Goal: Task Accomplishment & Management: Manage account settings

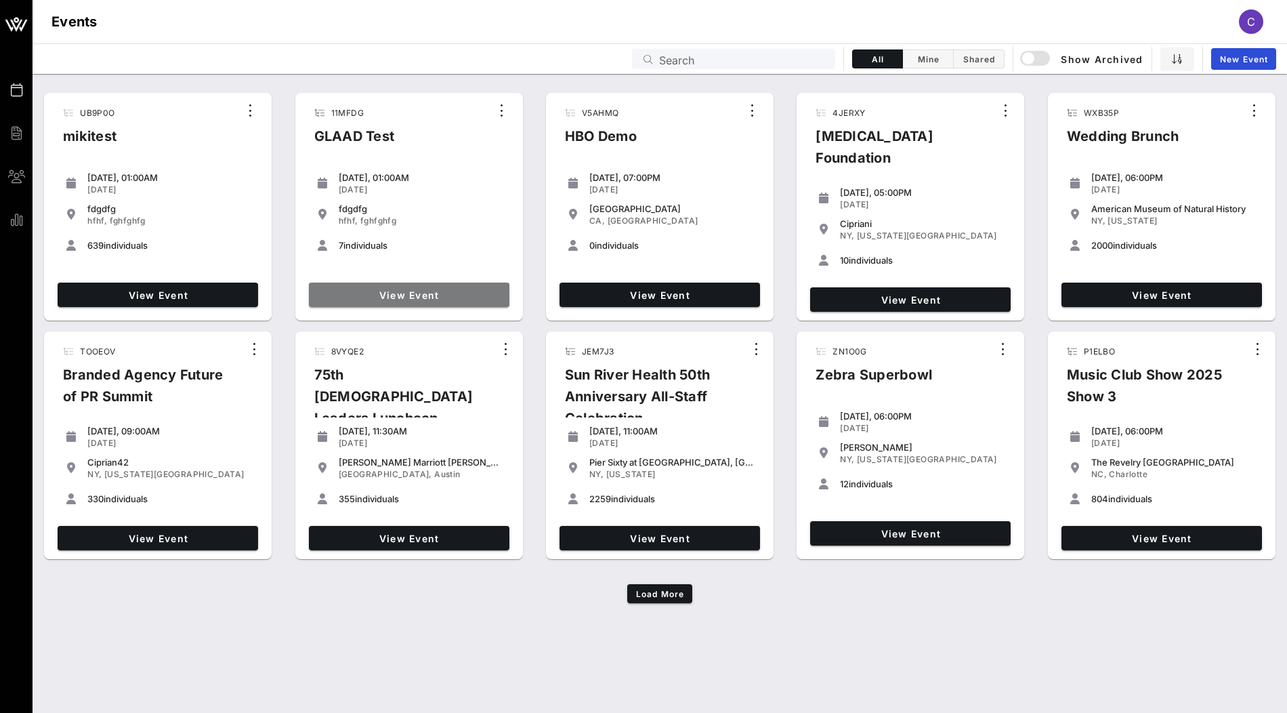
click at [444, 294] on span "View Event" at bounding box center [409, 295] width 190 height 12
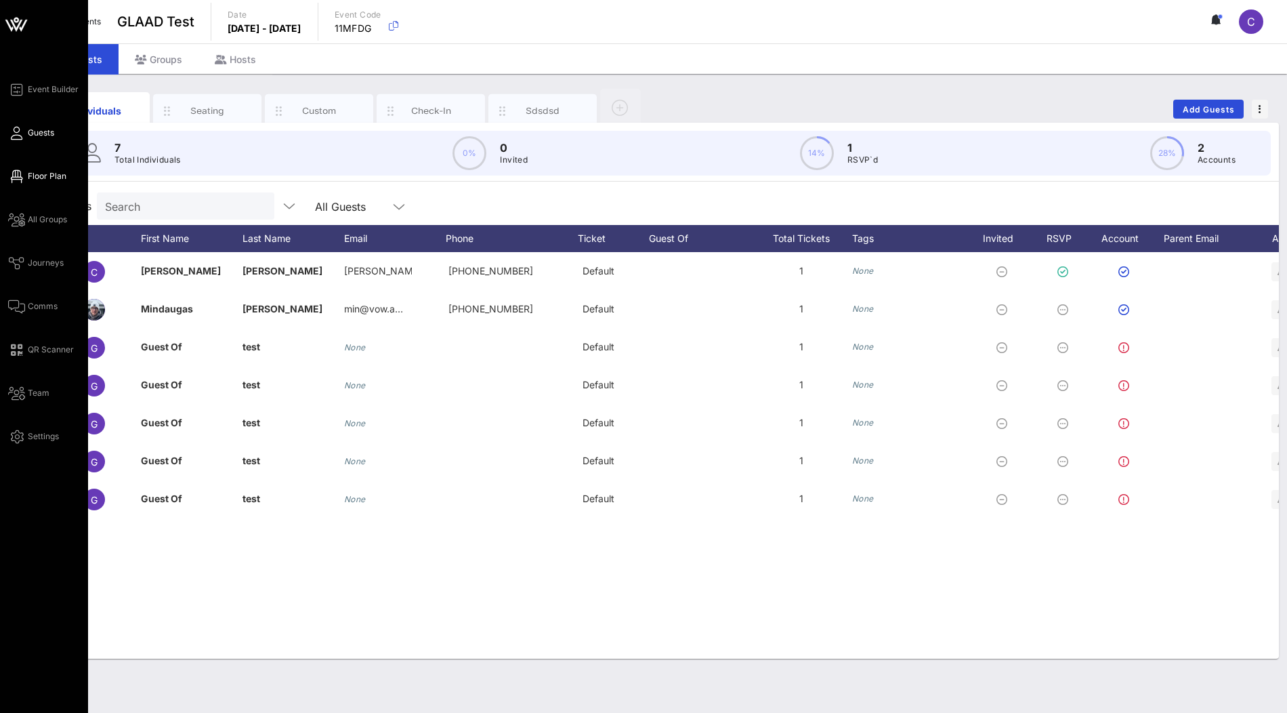
click at [50, 173] on span "Floor Plan" at bounding box center [47, 176] width 39 height 12
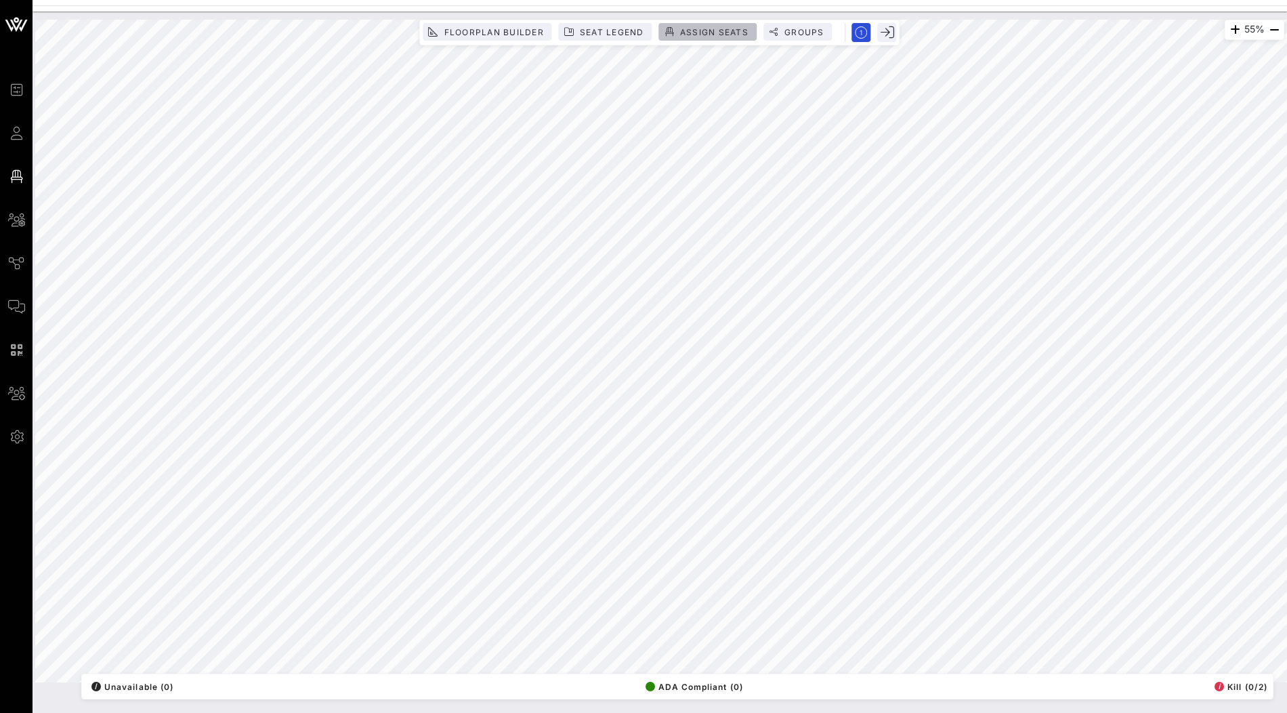
click at [702, 39] on button "Assign Seats" at bounding box center [708, 32] width 98 height 18
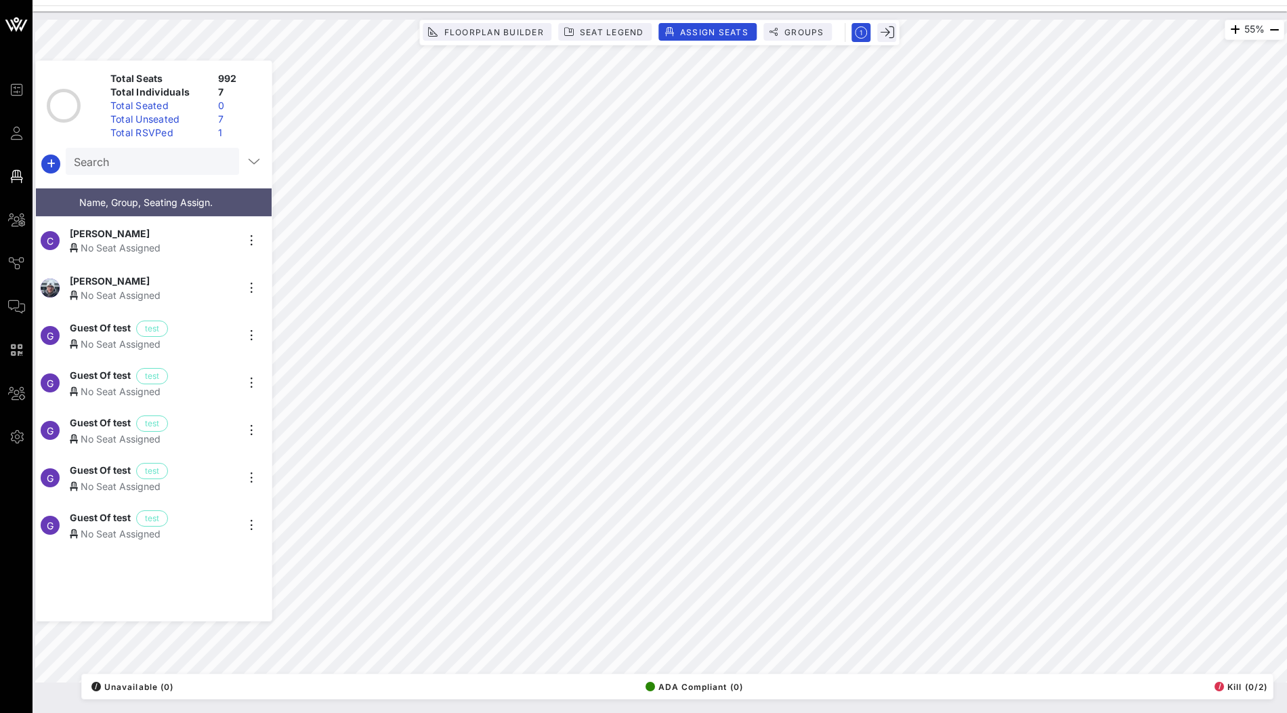
click at [132, 240] on div "No Seat Assigned" at bounding box center [153, 247] width 167 height 14
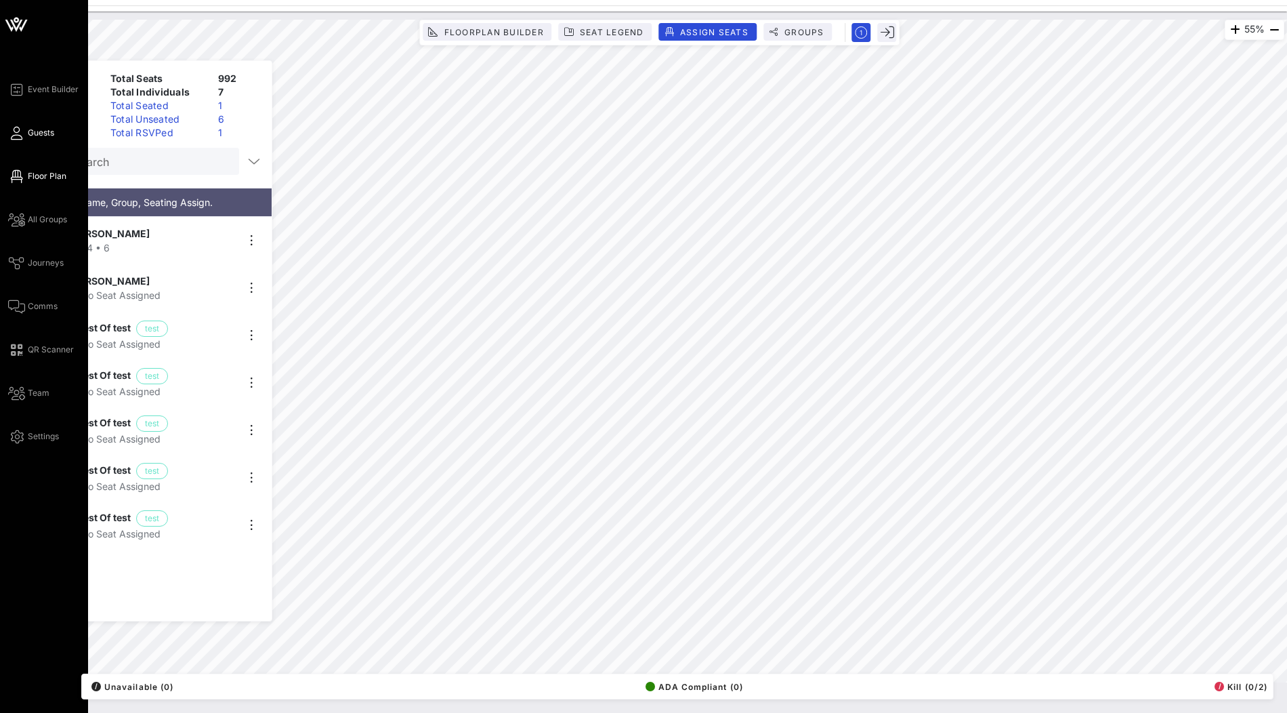
click at [37, 137] on span "Guests" at bounding box center [41, 133] width 26 height 12
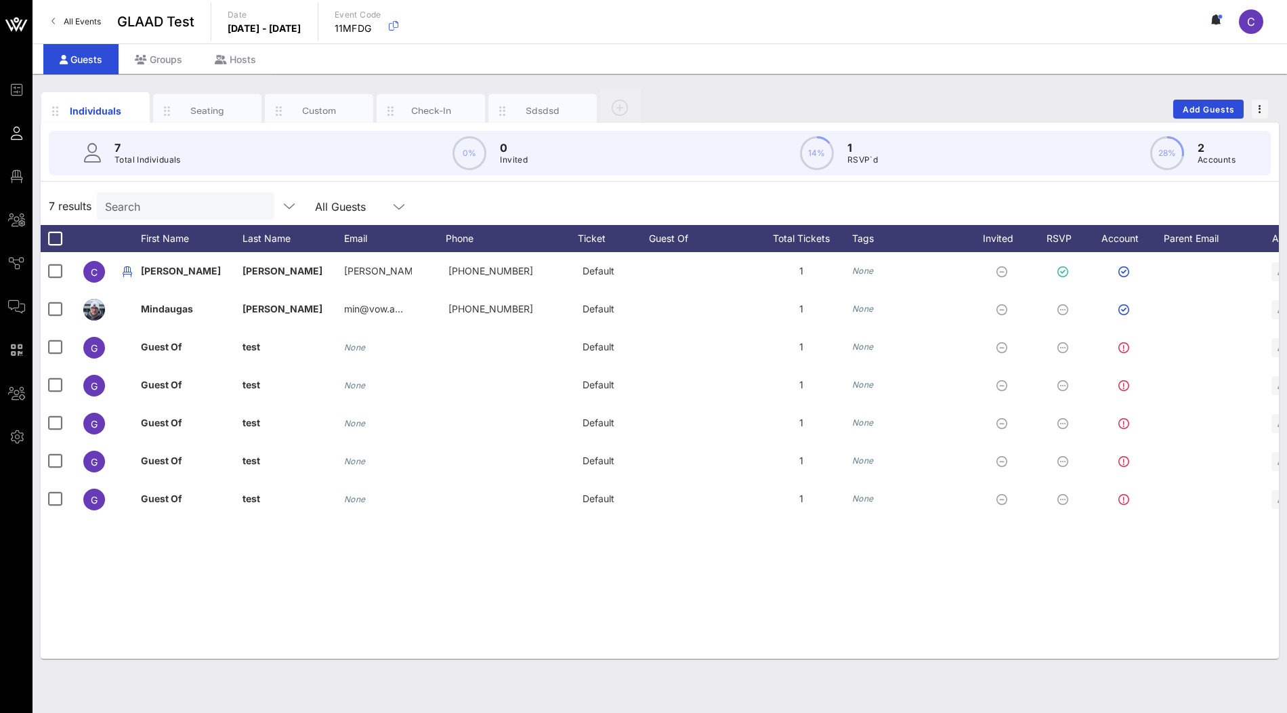
click at [186, 165] on div "7 Total Individuals 0% 0 Invited 14% 1 RSVP`d 28% 2 Accounts" at bounding box center [660, 153] width 1222 height 45
click at [182, 198] on input "Search" at bounding box center [184, 206] width 159 height 18
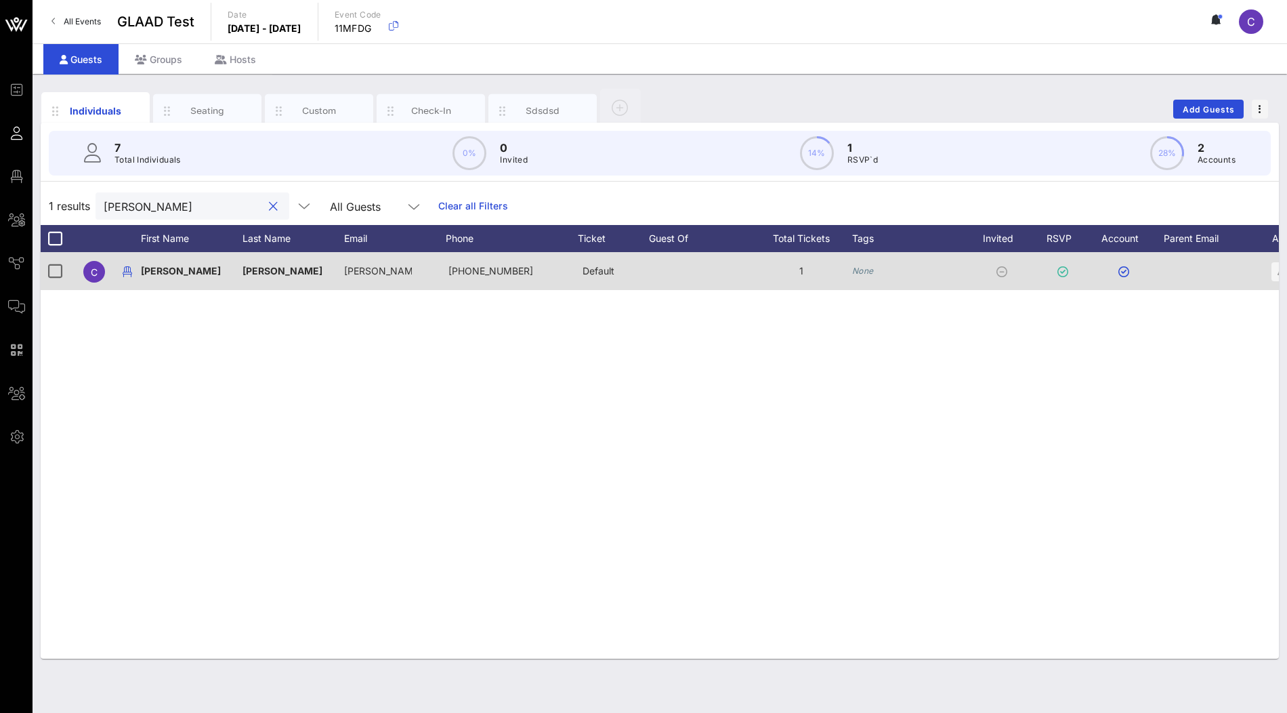
type input "[PERSON_NAME]"
click at [862, 267] on icon "None" at bounding box center [863, 271] width 22 height 10
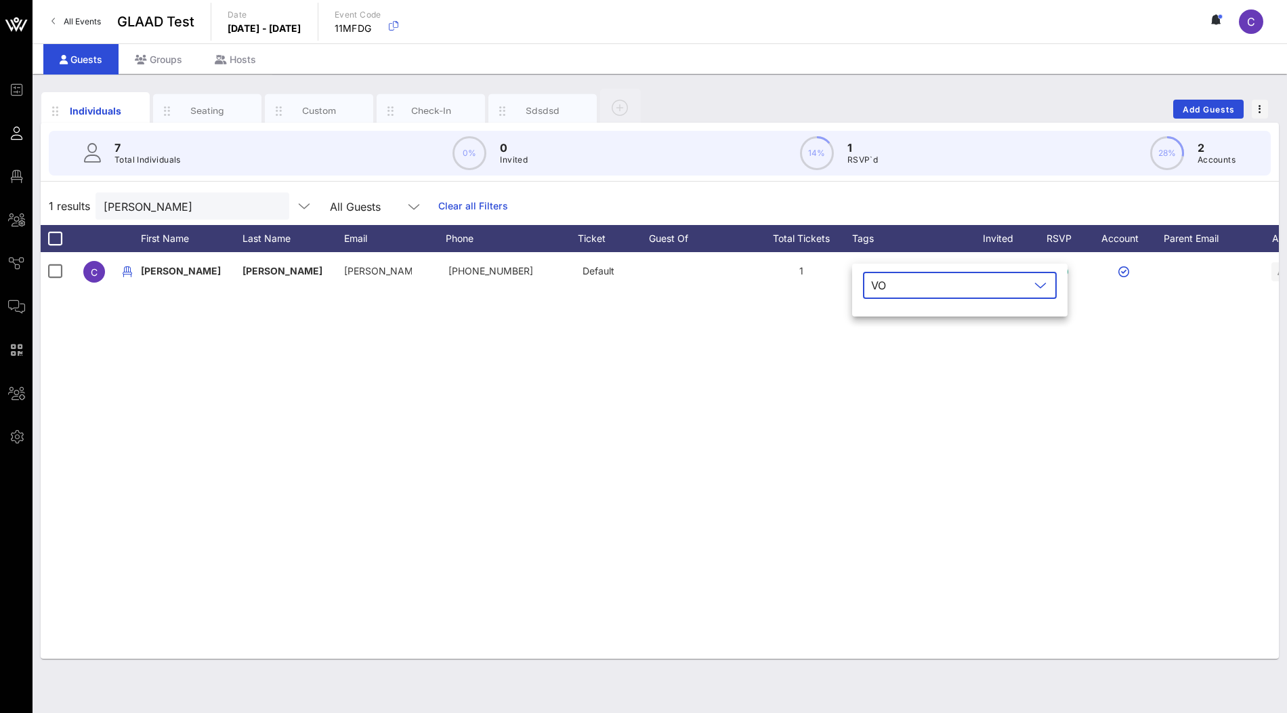
type input "VOW"
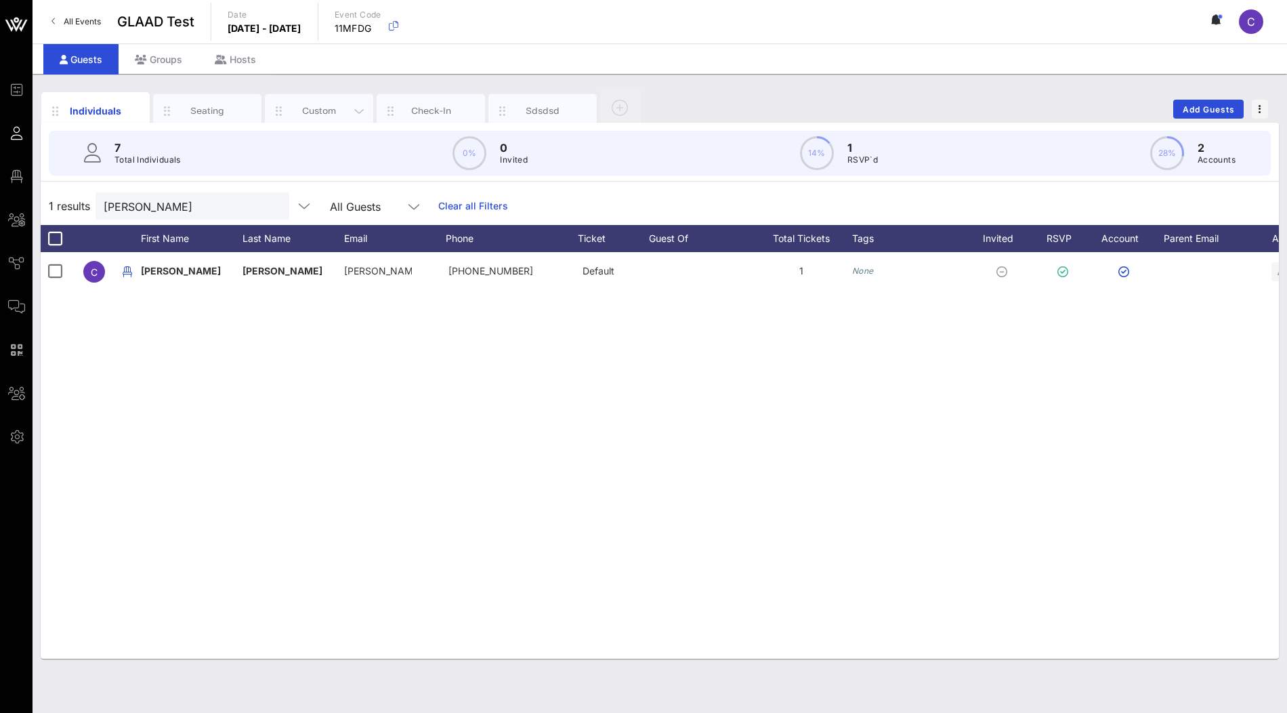
click at [319, 104] on div "Custom" at bounding box center [319, 110] width 60 height 13
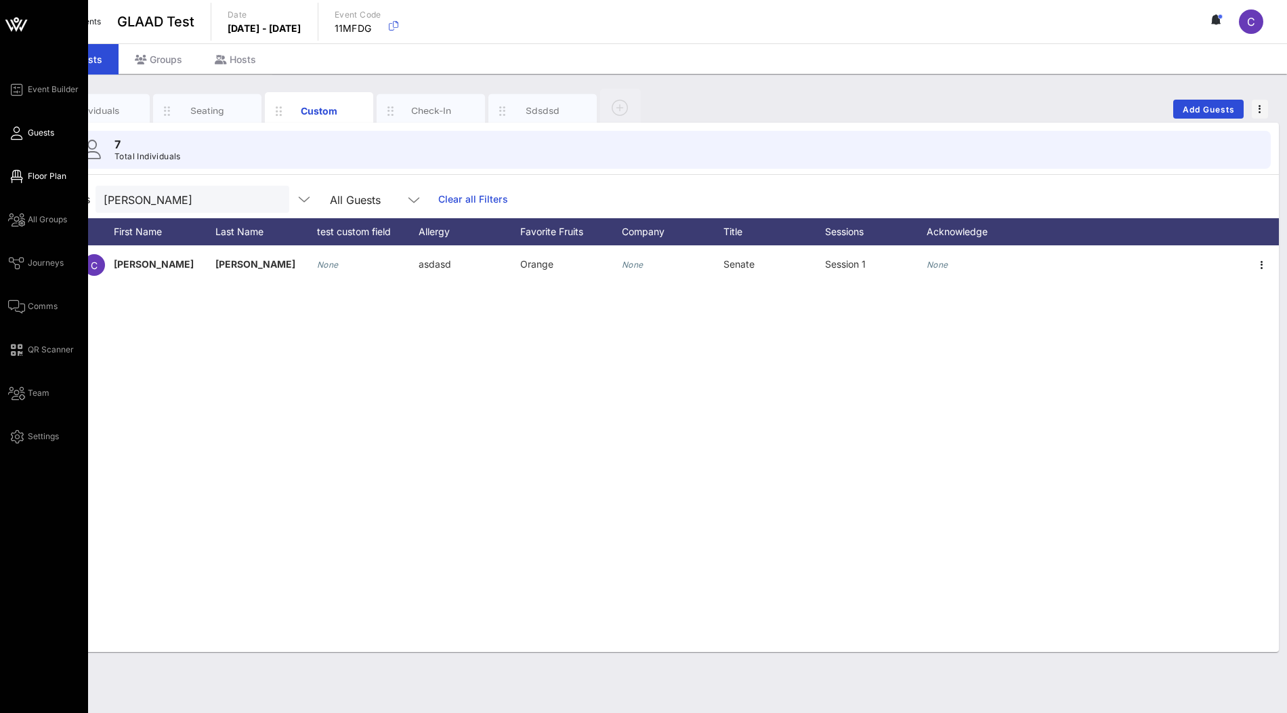
click at [43, 173] on span "Floor Plan" at bounding box center [47, 176] width 39 height 12
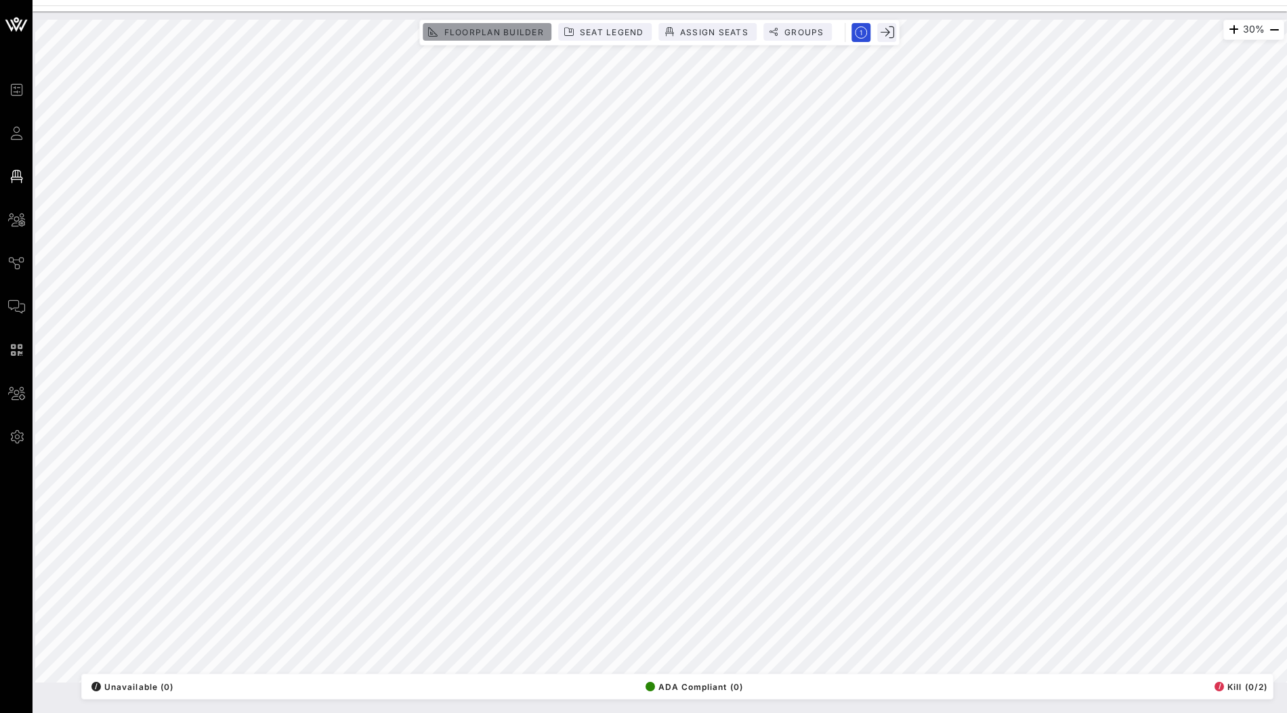
click at [507, 29] on span "Floorplan Builder" at bounding box center [493, 32] width 100 height 10
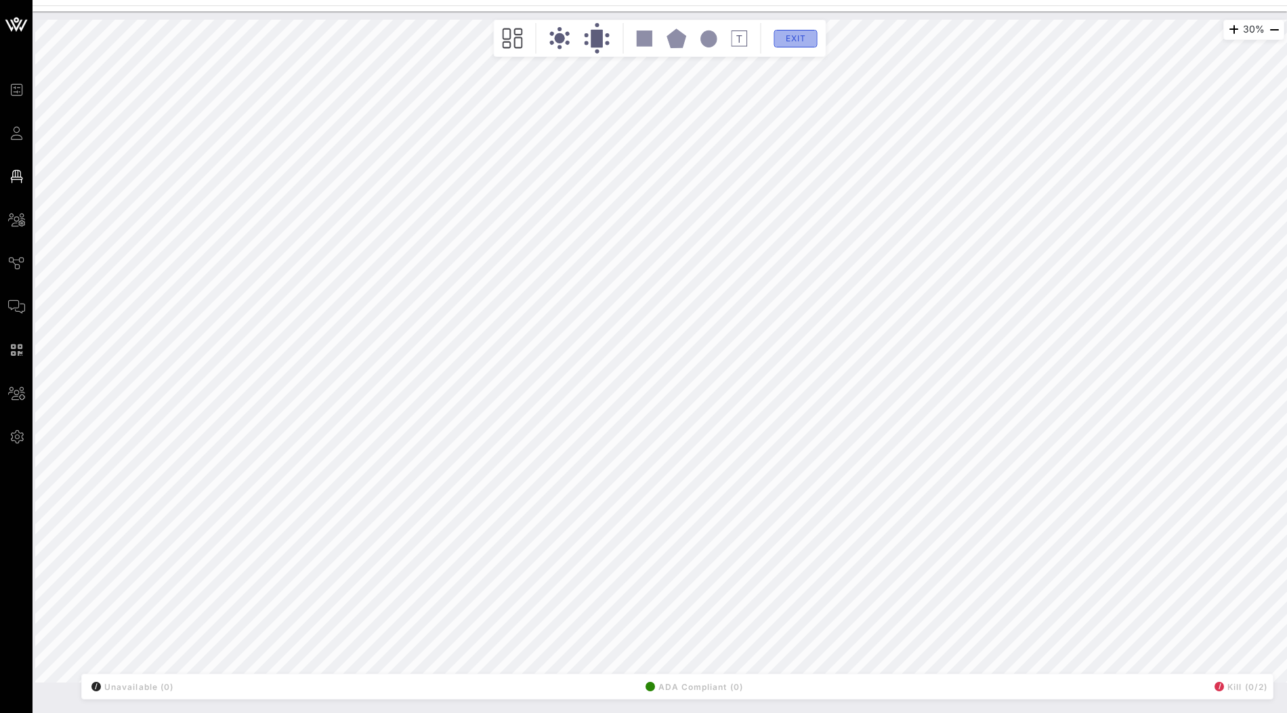
click at [793, 39] on span "Exit" at bounding box center [796, 38] width 26 height 10
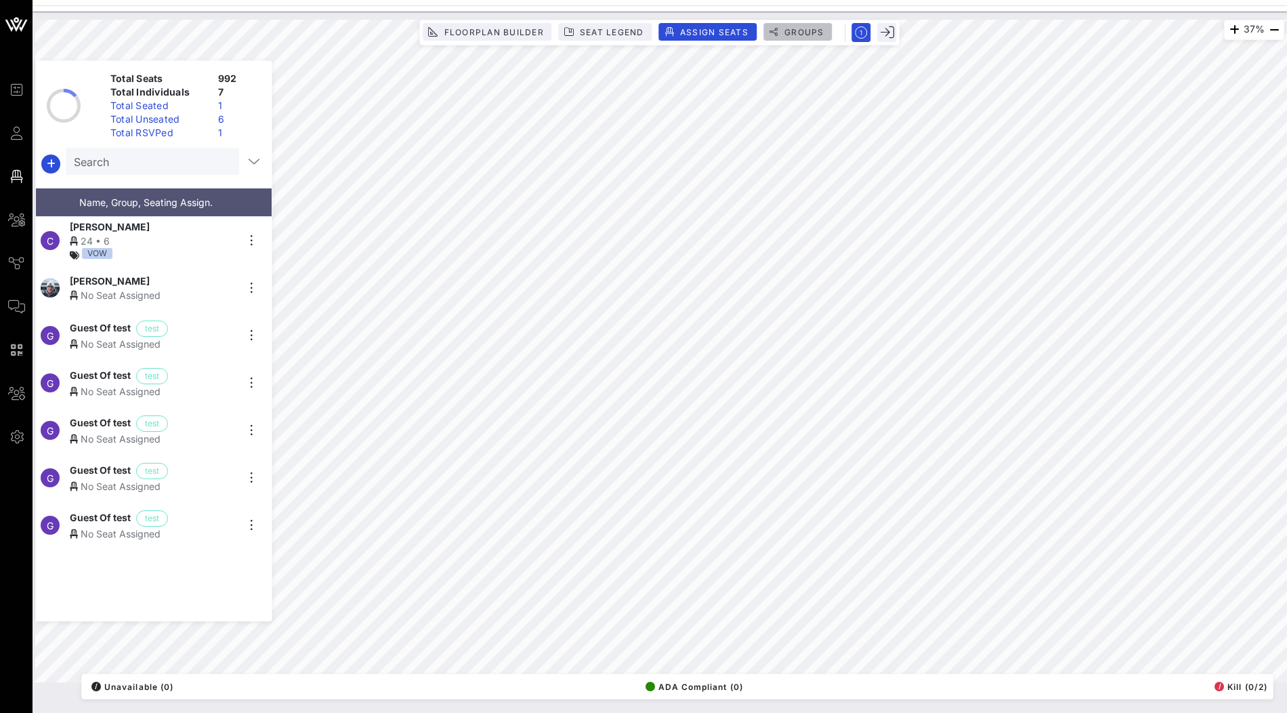
click at [783, 31] on span "Groups" at bounding box center [798, 32] width 53 height 10
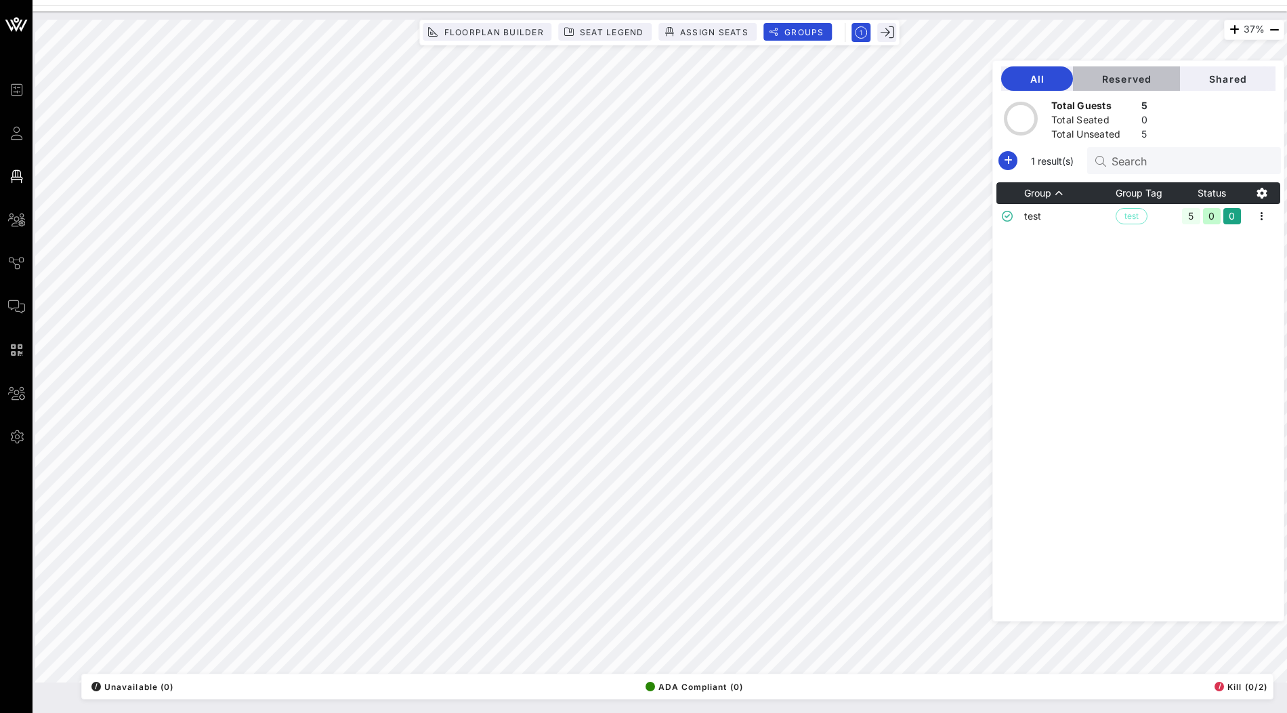
click at [1156, 79] on span "Reserved" at bounding box center [1126, 79] width 85 height 12
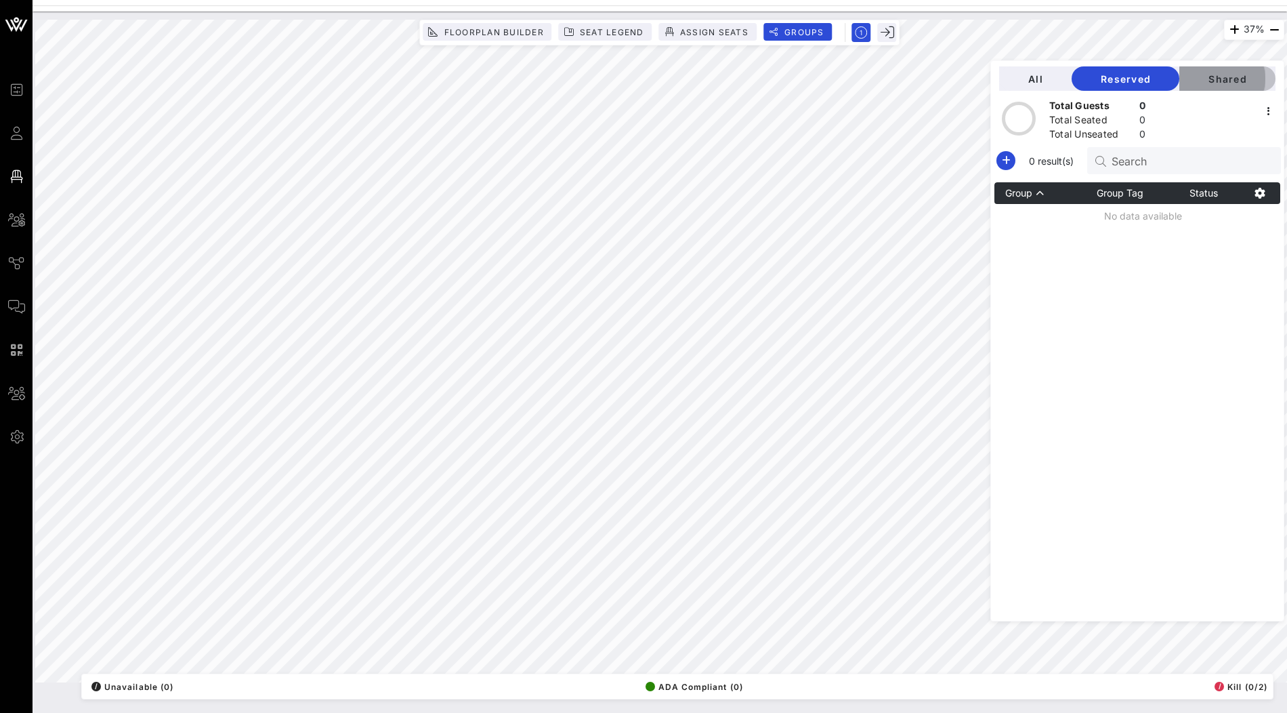
click at [1241, 85] on button "Shared" at bounding box center [1227, 78] width 96 height 24
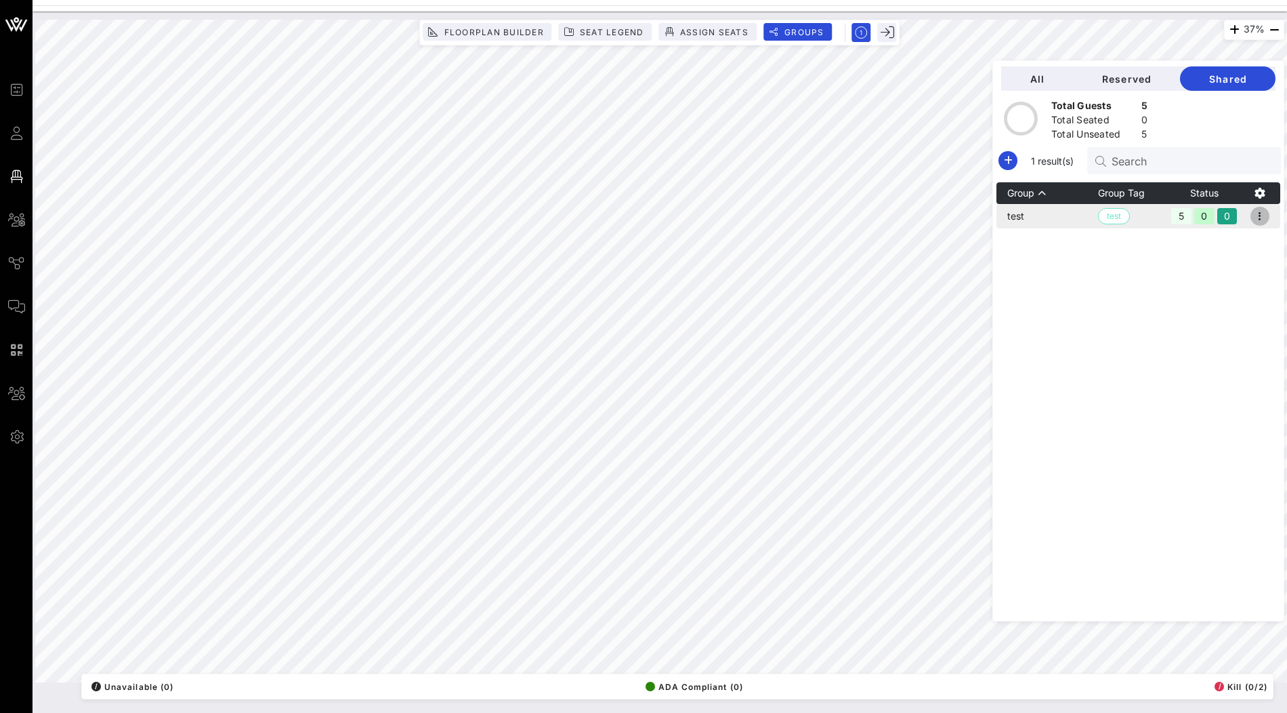
click at [1263, 215] on icon "button" at bounding box center [1260, 216] width 16 height 16
click at [1252, 234] on div "Edit" at bounding box center [1244, 238] width 42 height 11
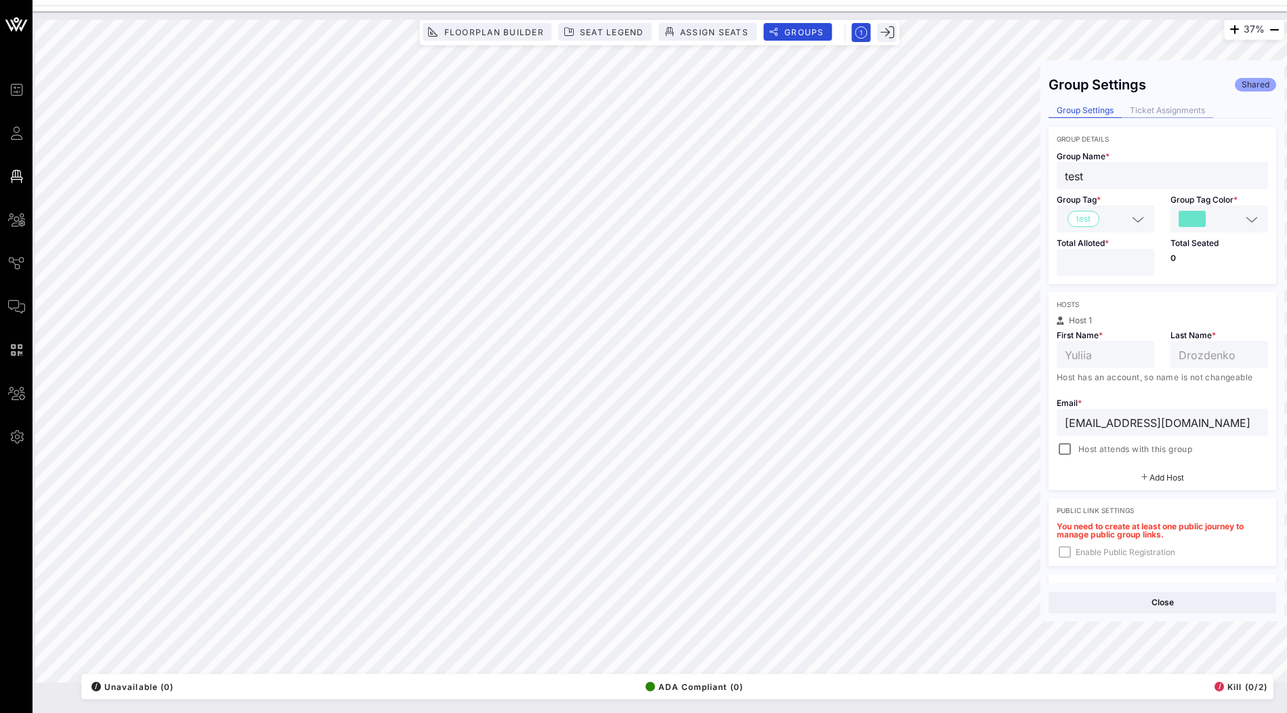
click at [1163, 106] on div "Ticket Assignments" at bounding box center [1167, 111] width 91 height 14
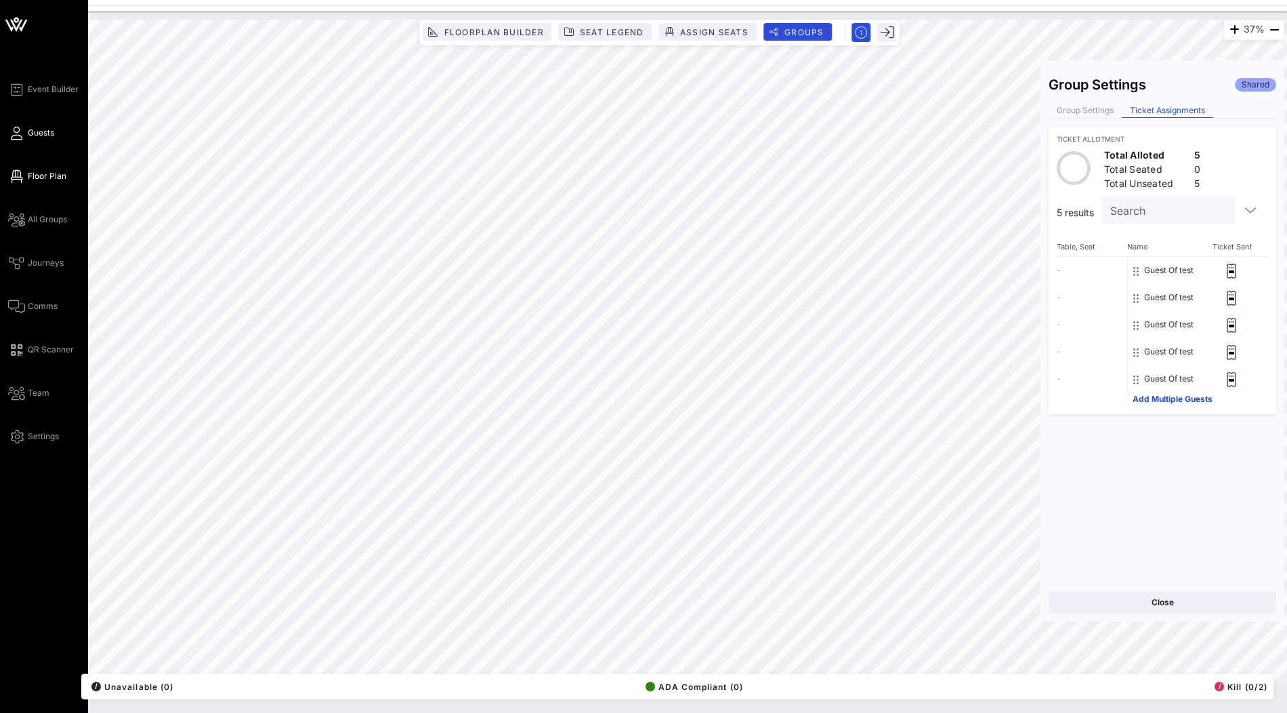
click at [41, 138] on span "Guests" at bounding box center [41, 133] width 26 height 12
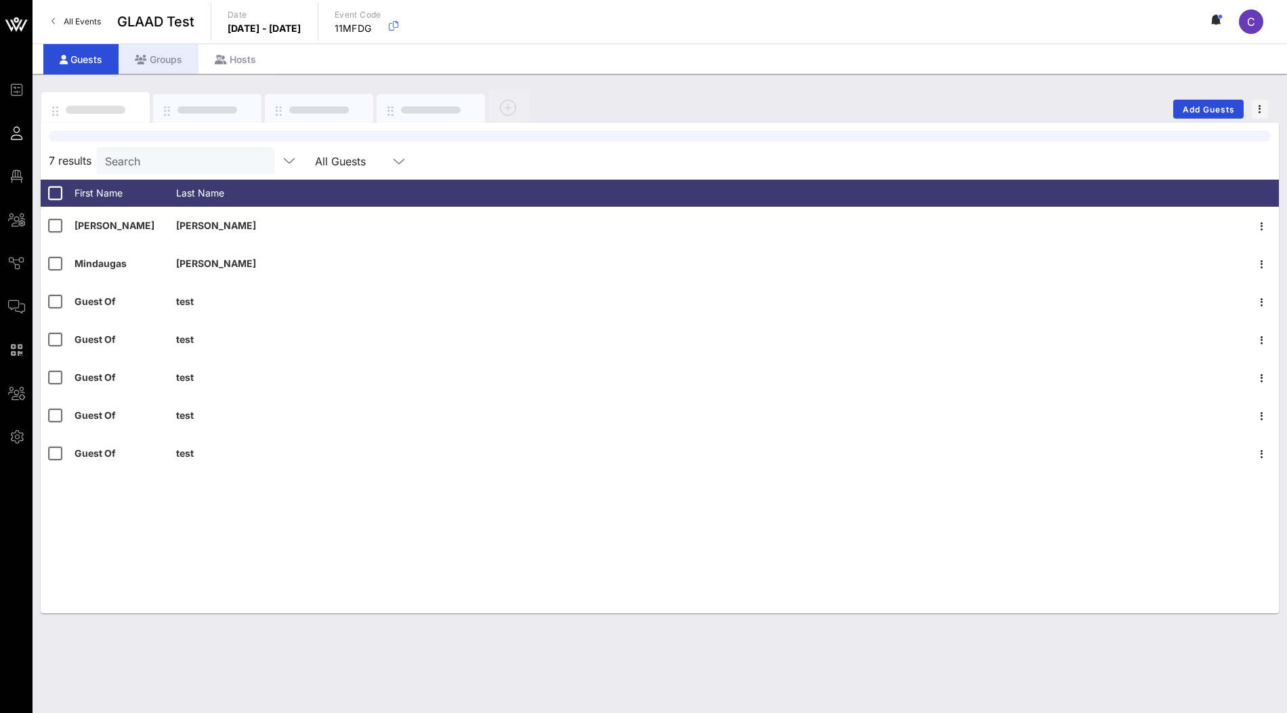
click at [167, 58] on div "Groups" at bounding box center [159, 59] width 80 height 30
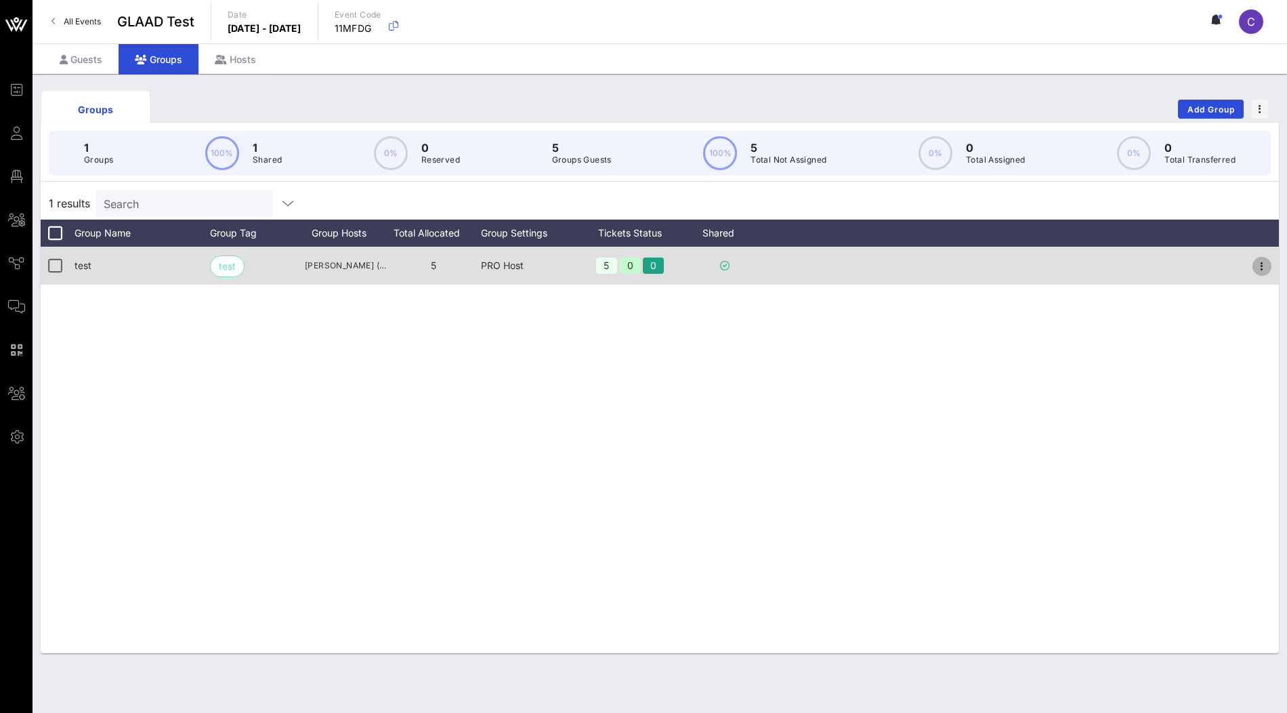
click at [1263, 268] on icon "button" at bounding box center [1262, 266] width 16 height 16
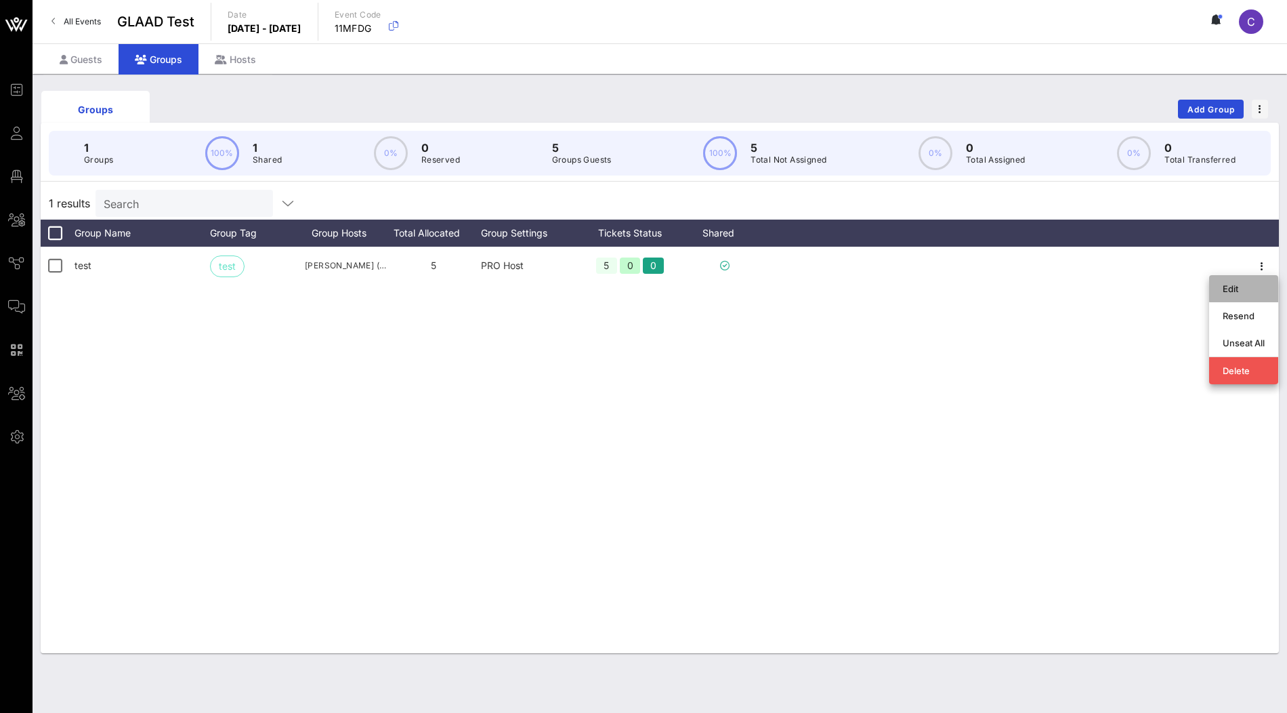
click at [1232, 290] on div "Edit" at bounding box center [1244, 288] width 42 height 11
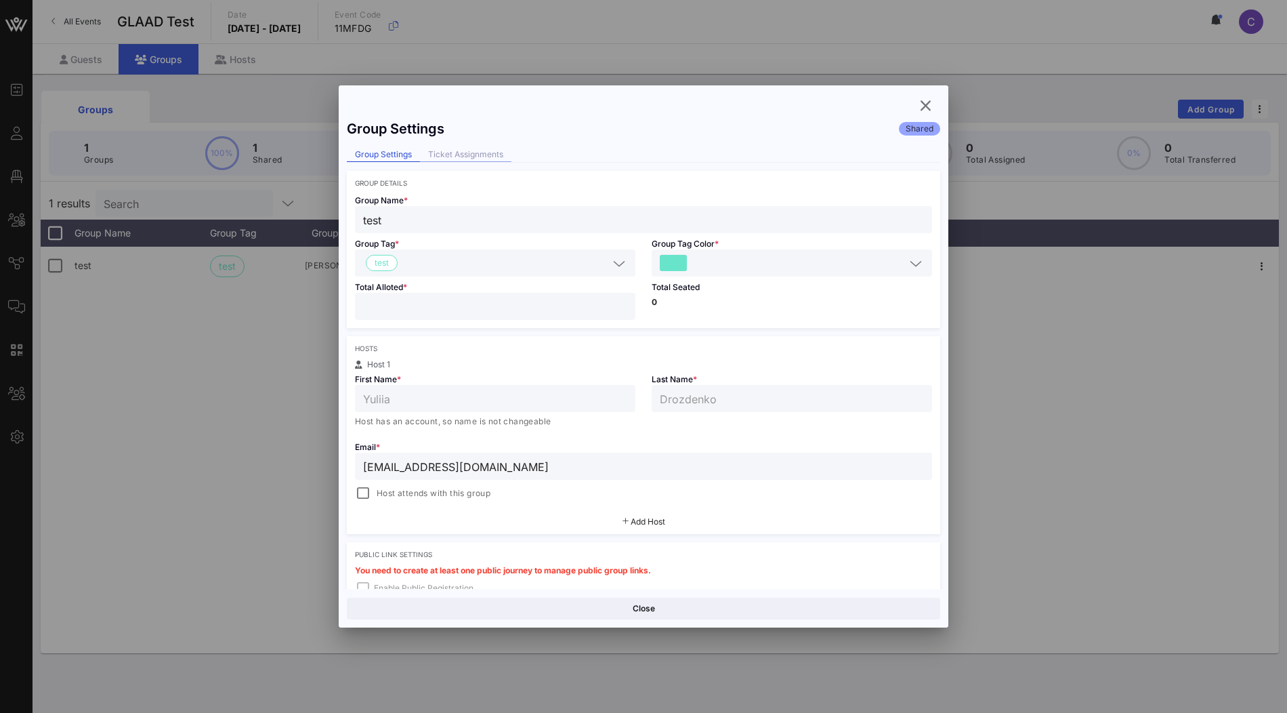
click at [485, 151] on div "Ticket Assignments" at bounding box center [465, 155] width 91 height 14
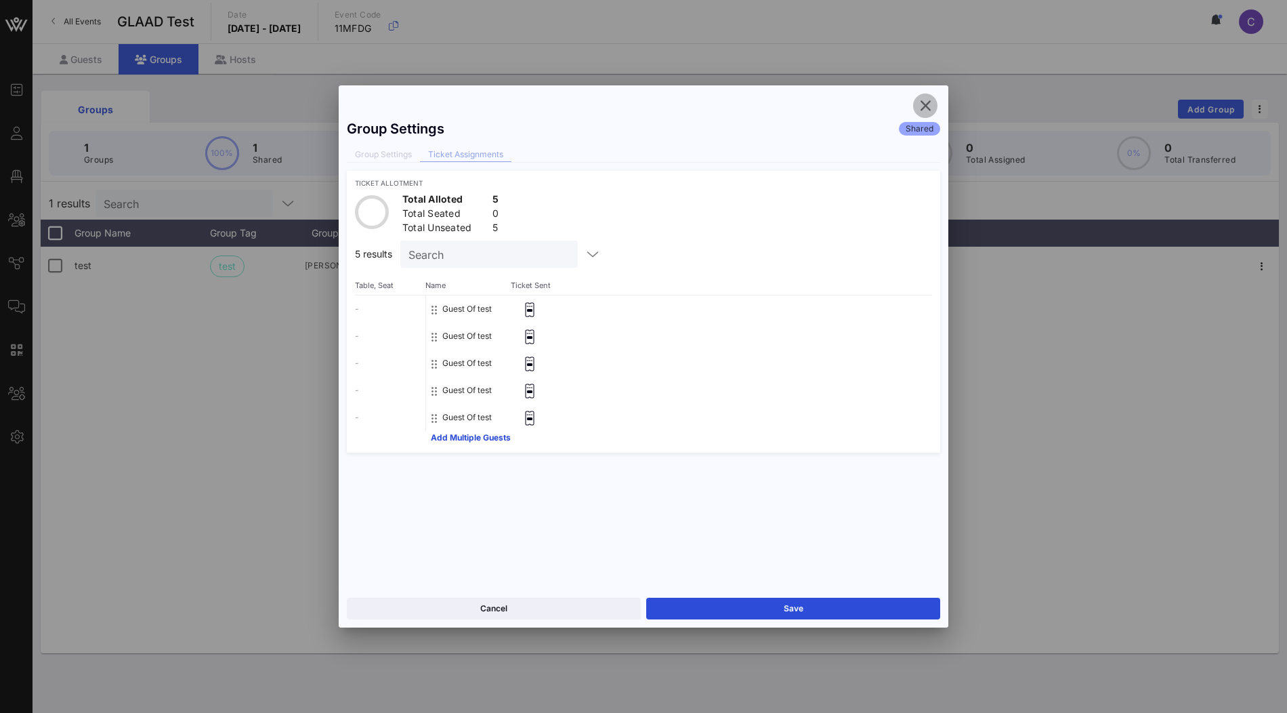
click at [929, 108] on icon "button" at bounding box center [925, 106] width 16 height 16
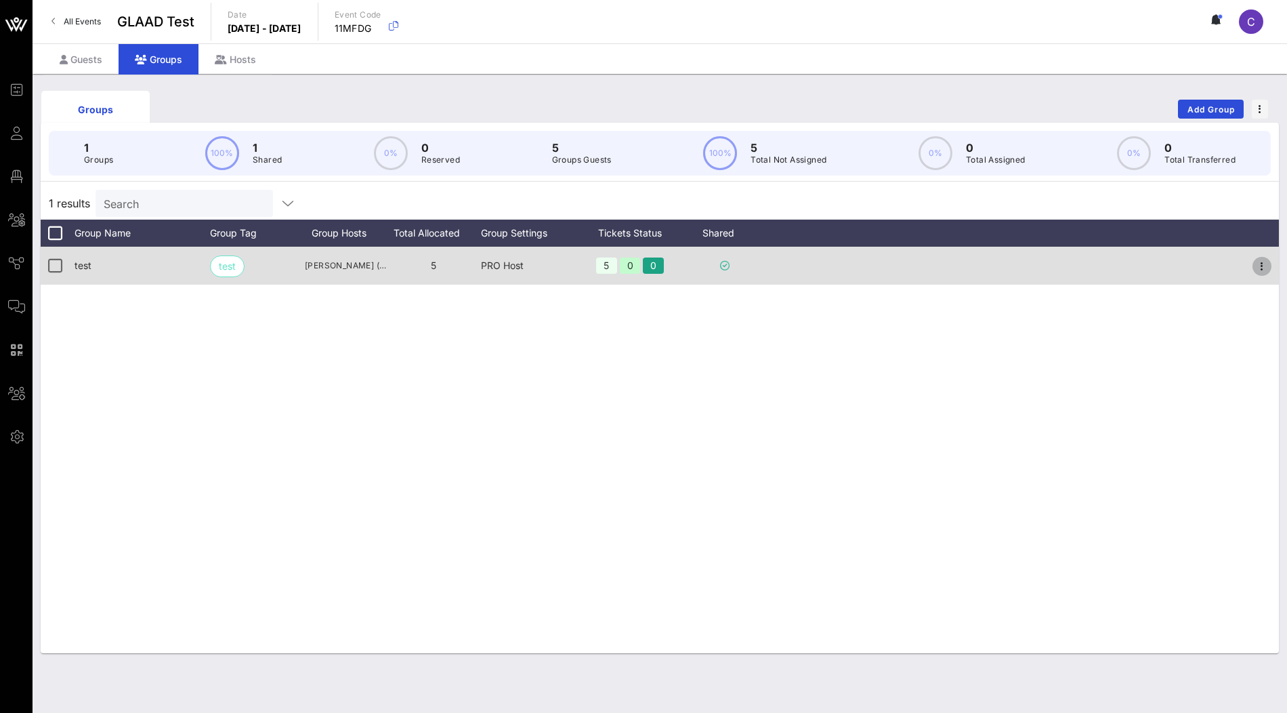
click at [1264, 272] on icon "button" at bounding box center [1262, 266] width 16 height 16
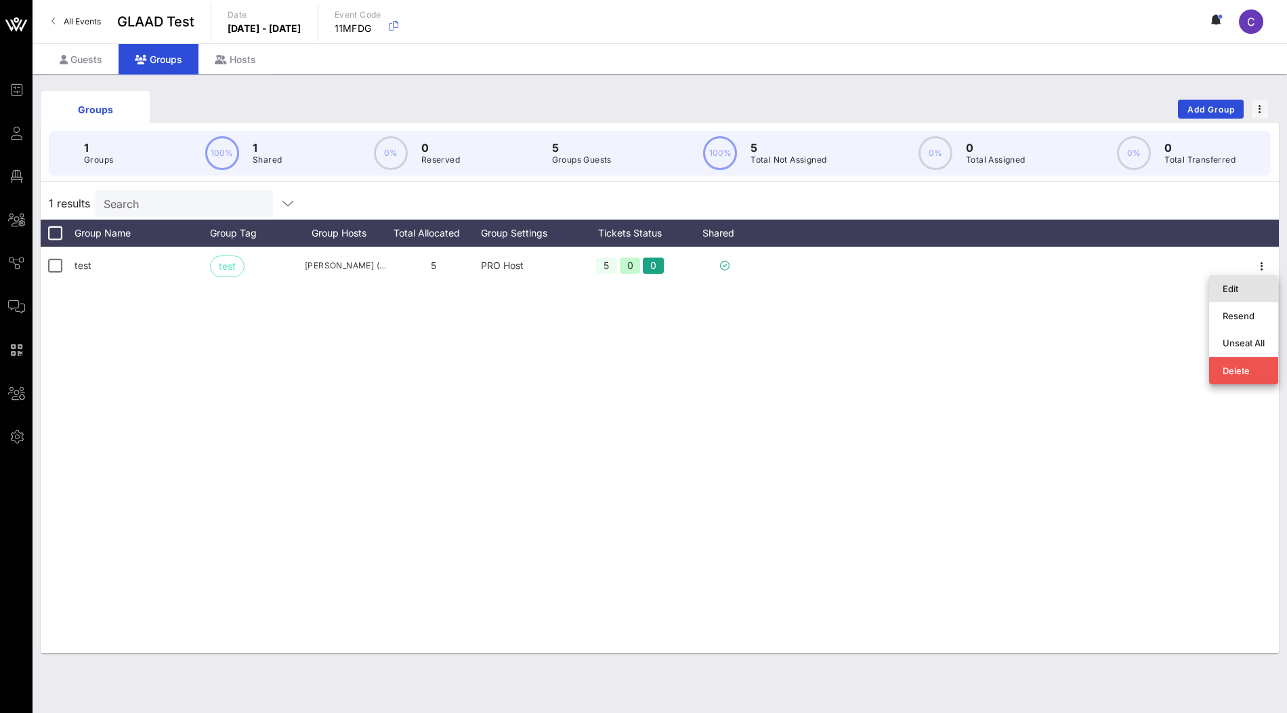
click at [1242, 290] on div "Edit" at bounding box center [1244, 288] width 42 height 11
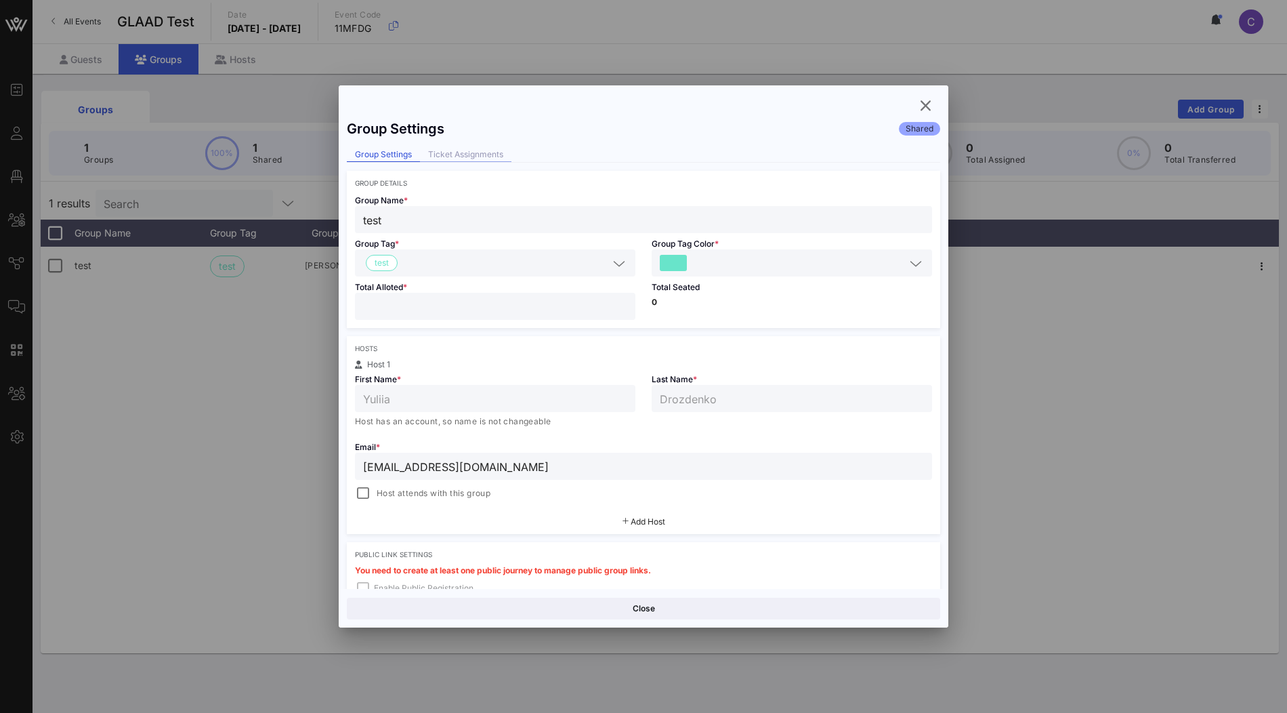
click at [484, 153] on div "Ticket Assignments" at bounding box center [465, 155] width 91 height 14
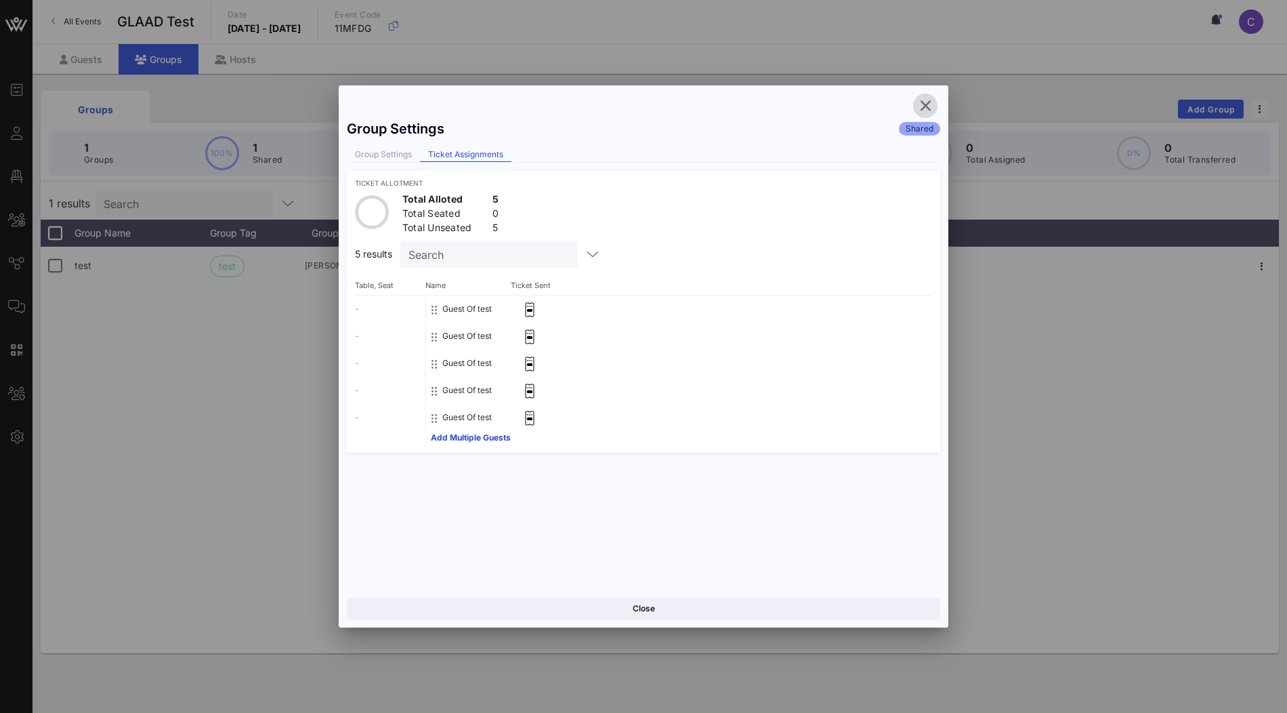
click at [928, 110] on icon "button" at bounding box center [925, 106] width 16 height 16
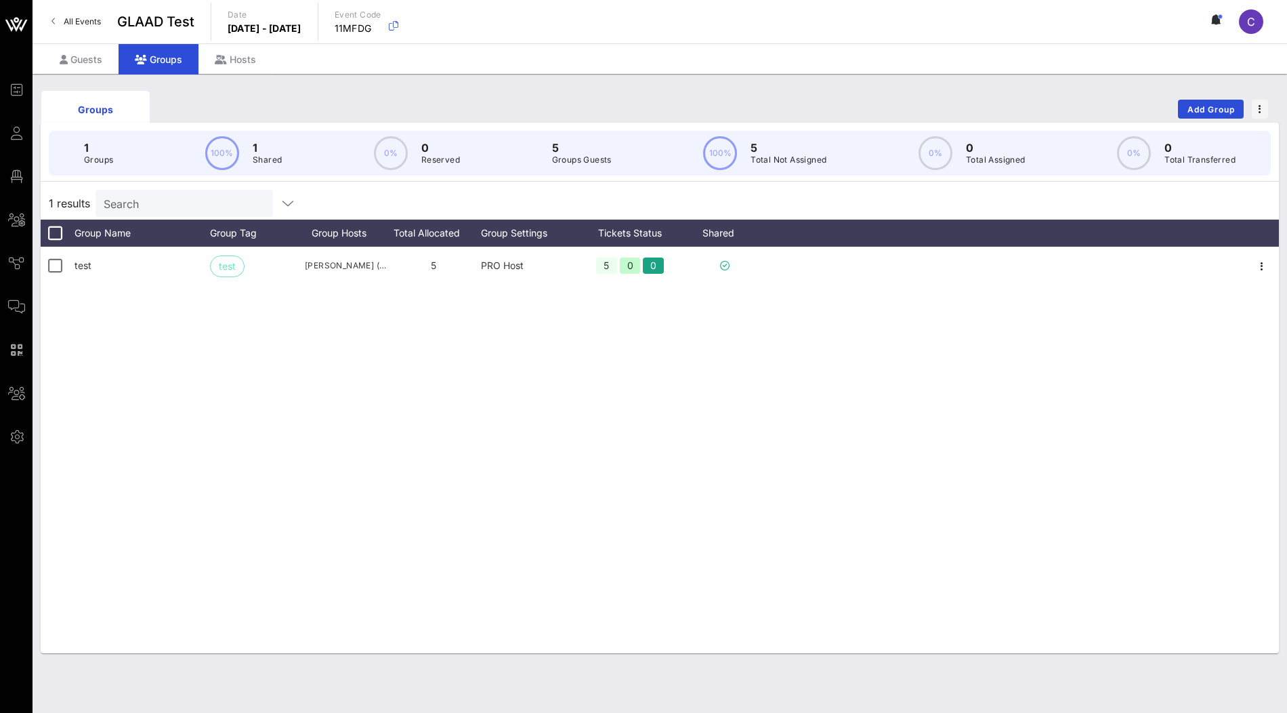
click at [209, 367] on div "test test [PERSON_NAME] ([EMAIL_ADDRESS][DOMAIN_NAME]) 5 PRO Host 5 0 0" at bounding box center [660, 450] width 1238 height 406
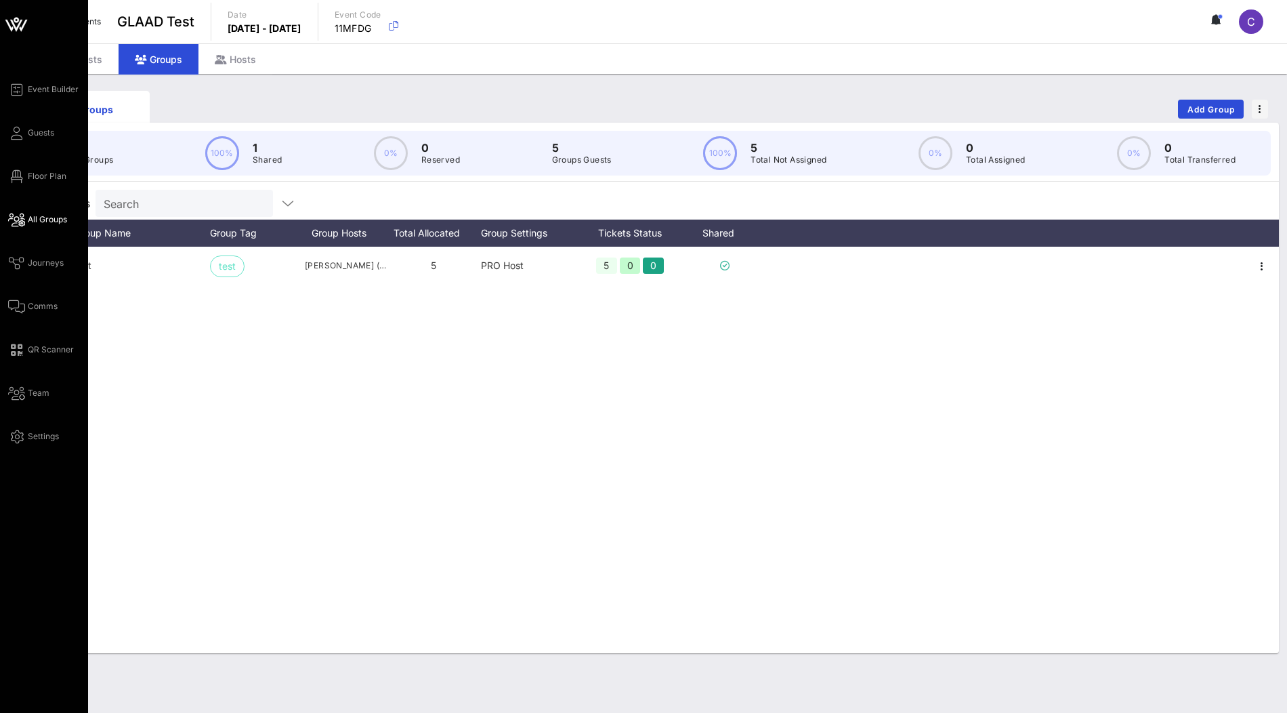
click at [49, 219] on span "All Groups" at bounding box center [47, 219] width 39 height 12
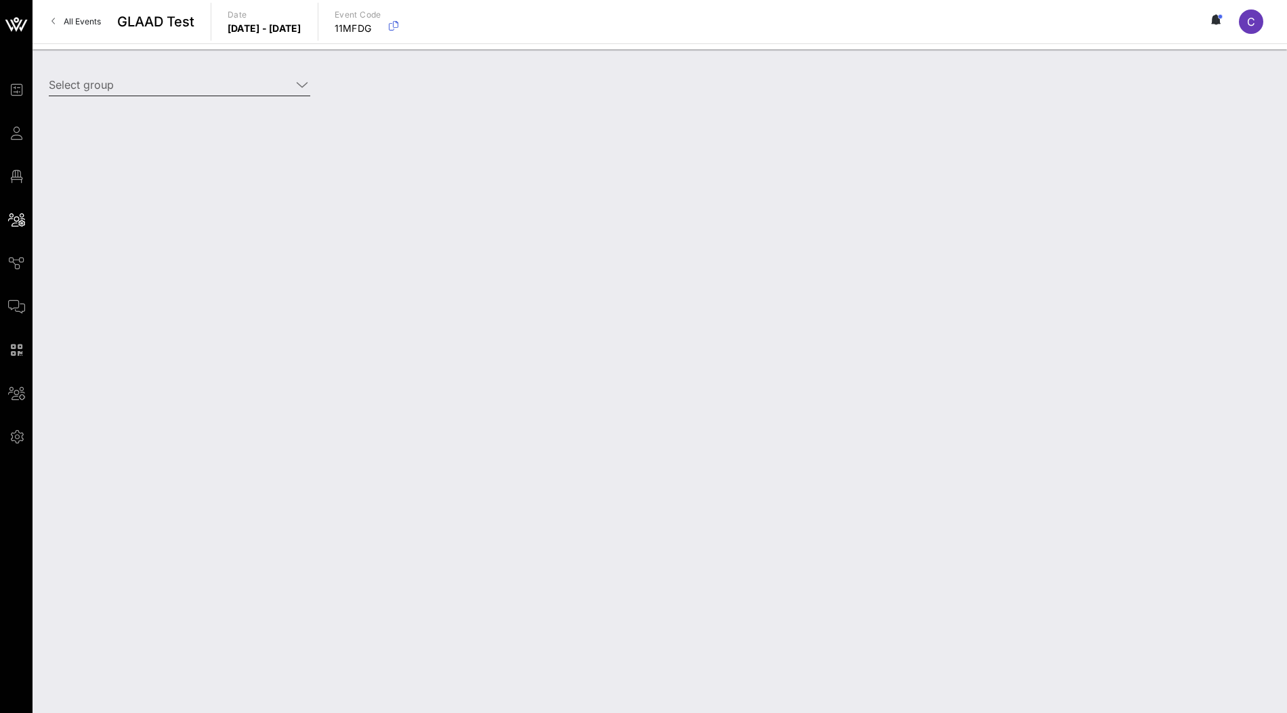
click at [258, 89] on input "Select group" at bounding box center [170, 85] width 243 height 22
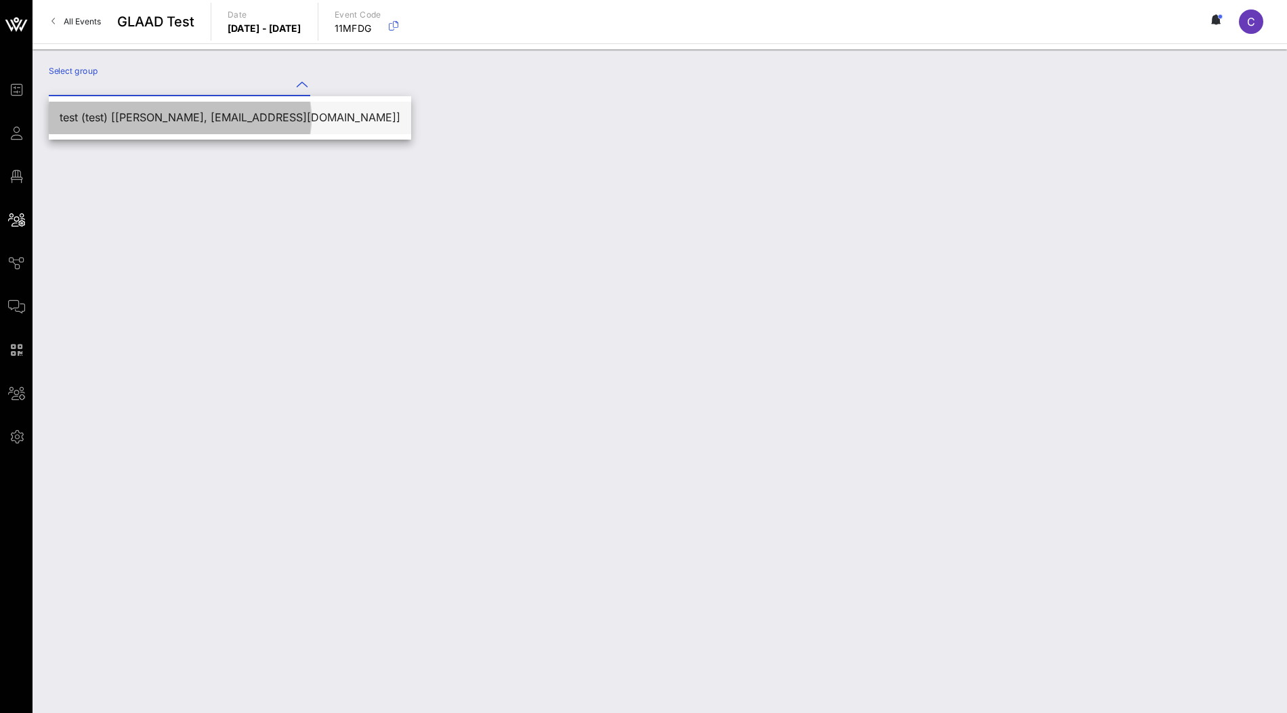
click at [202, 120] on div "test (test) [[PERSON_NAME], [EMAIL_ADDRESS][DOMAIN_NAME]]" at bounding box center [230, 117] width 341 height 13
type input "test (test) [[PERSON_NAME], [EMAIL_ADDRESS][DOMAIN_NAME]]"
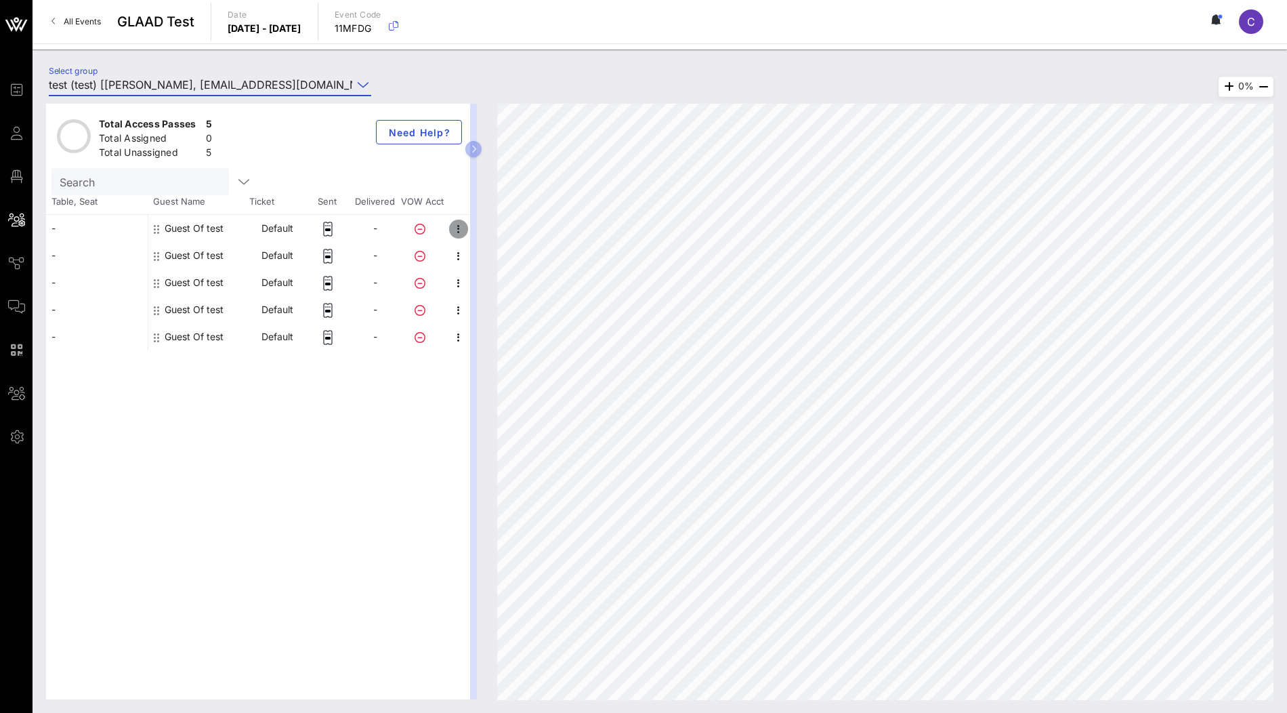
click at [457, 223] on icon "button" at bounding box center [459, 229] width 16 height 16
click at [527, 230] on div "Edit" at bounding box center [529, 232] width 103 height 11
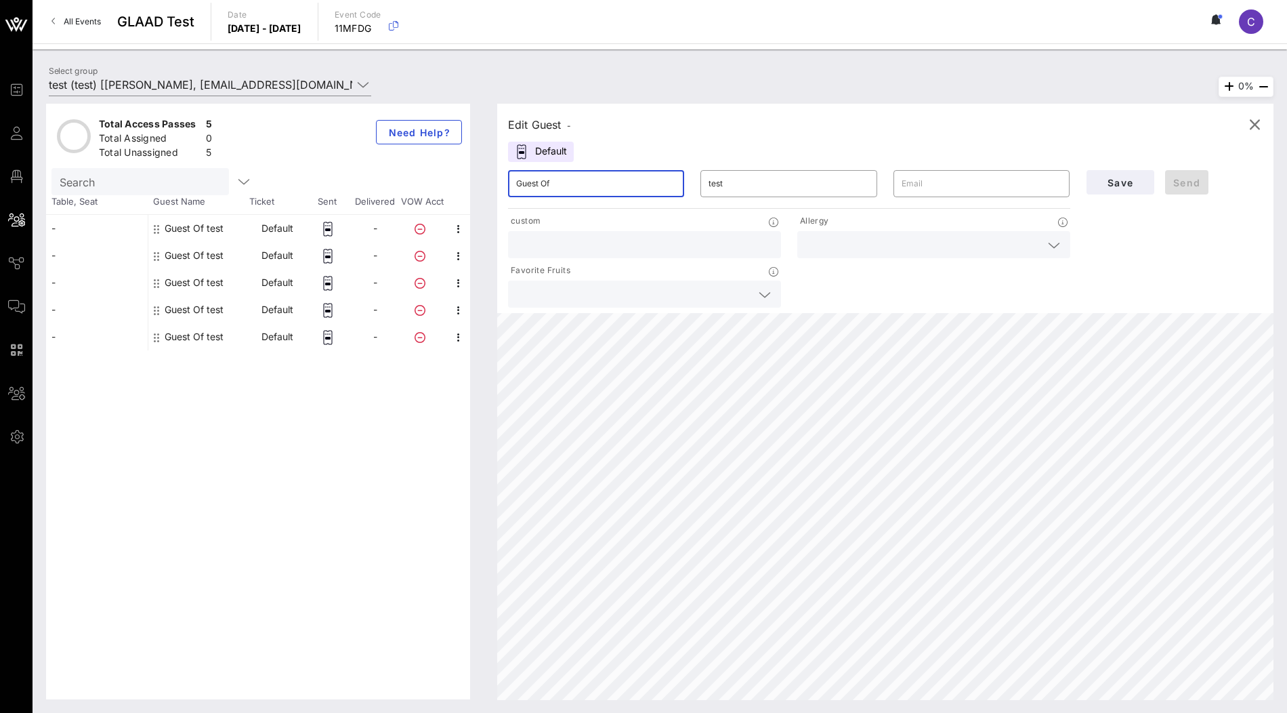
click at [614, 186] on input "Guest Of" at bounding box center [596, 184] width 160 height 22
type input "JB"
click at [953, 186] on input "text" at bounding box center [982, 184] width 160 height 22
click at [1176, 255] on div "Save Send" at bounding box center [1175, 236] width 193 height 148
click at [1121, 189] on button "Save" at bounding box center [1121, 182] width 68 height 24
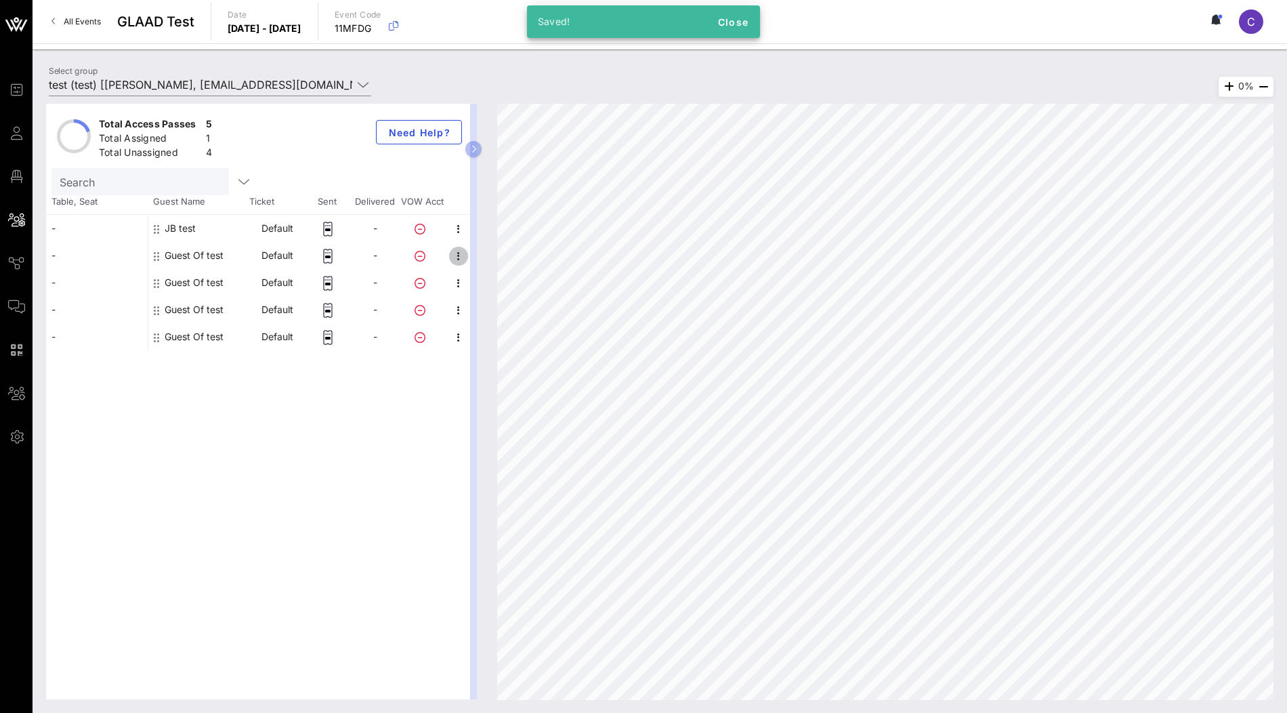
click at [456, 252] on icon "button" at bounding box center [459, 256] width 16 height 16
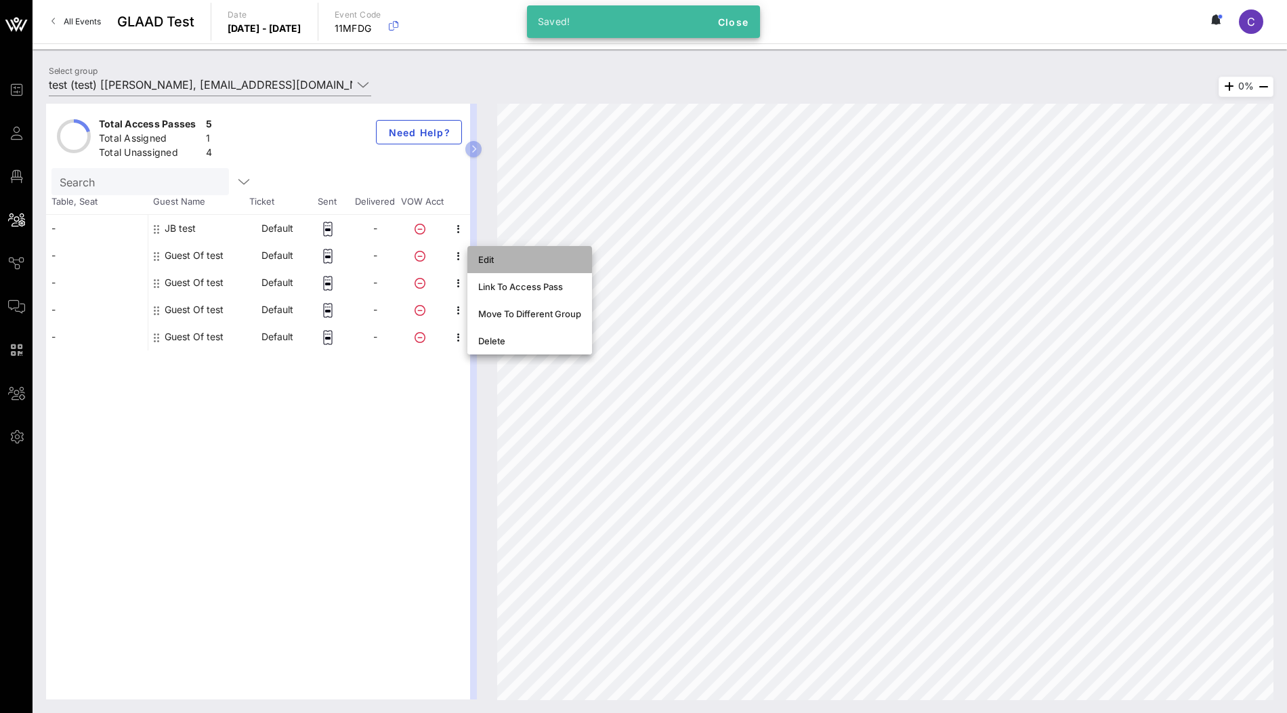
click at [472, 259] on div "Edit" at bounding box center [529, 259] width 125 height 27
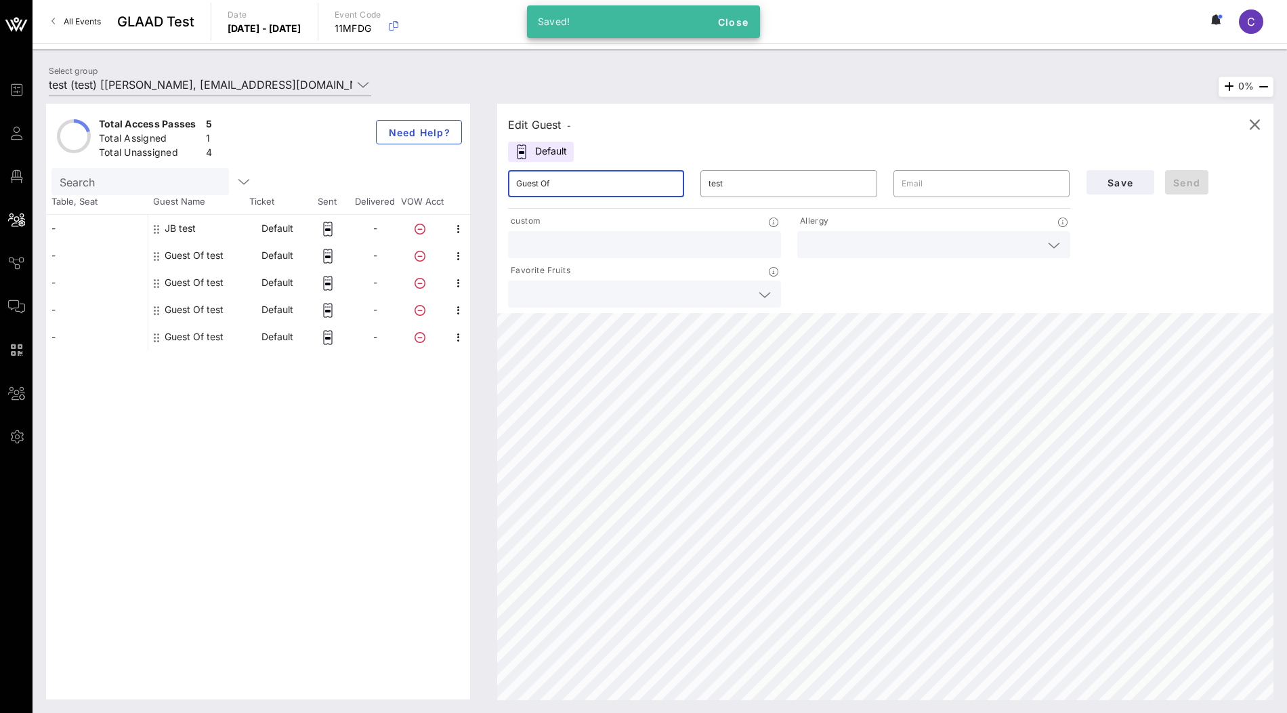
click at [633, 185] on input "Guest Of" at bounding box center [596, 184] width 160 height 22
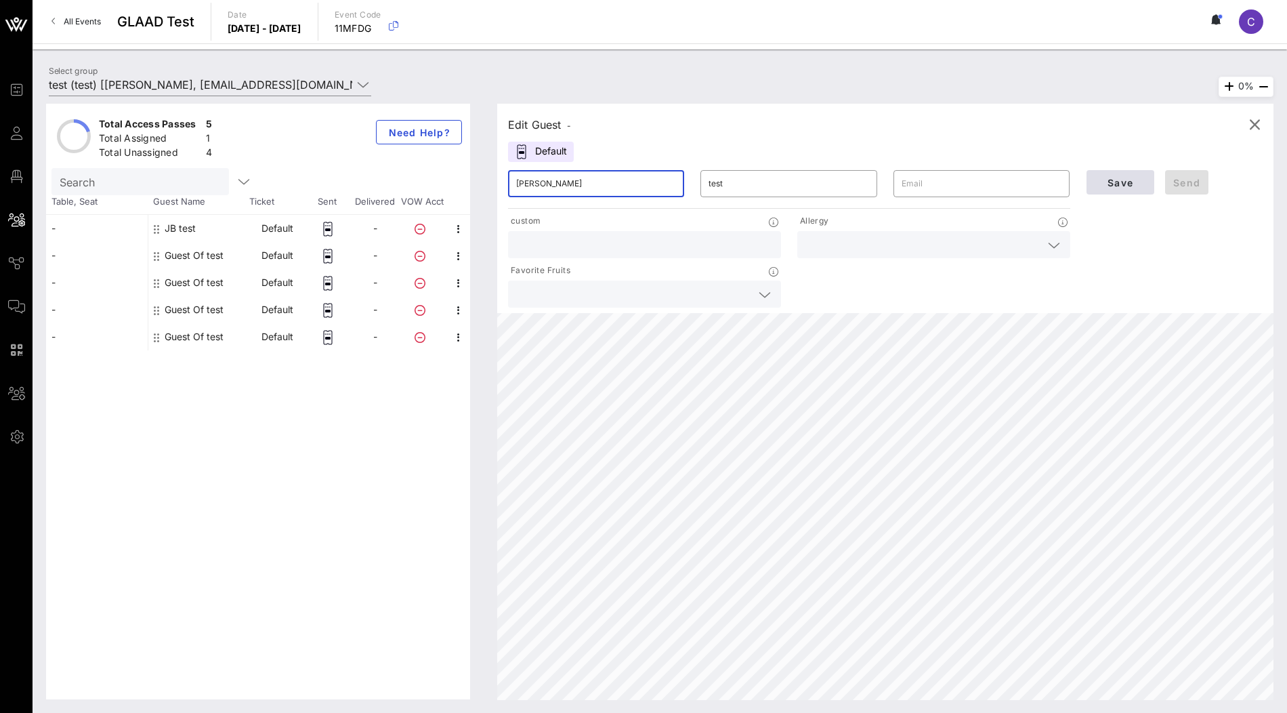
type input "[PERSON_NAME]"
click at [1118, 185] on span "Save" at bounding box center [1120, 183] width 46 height 12
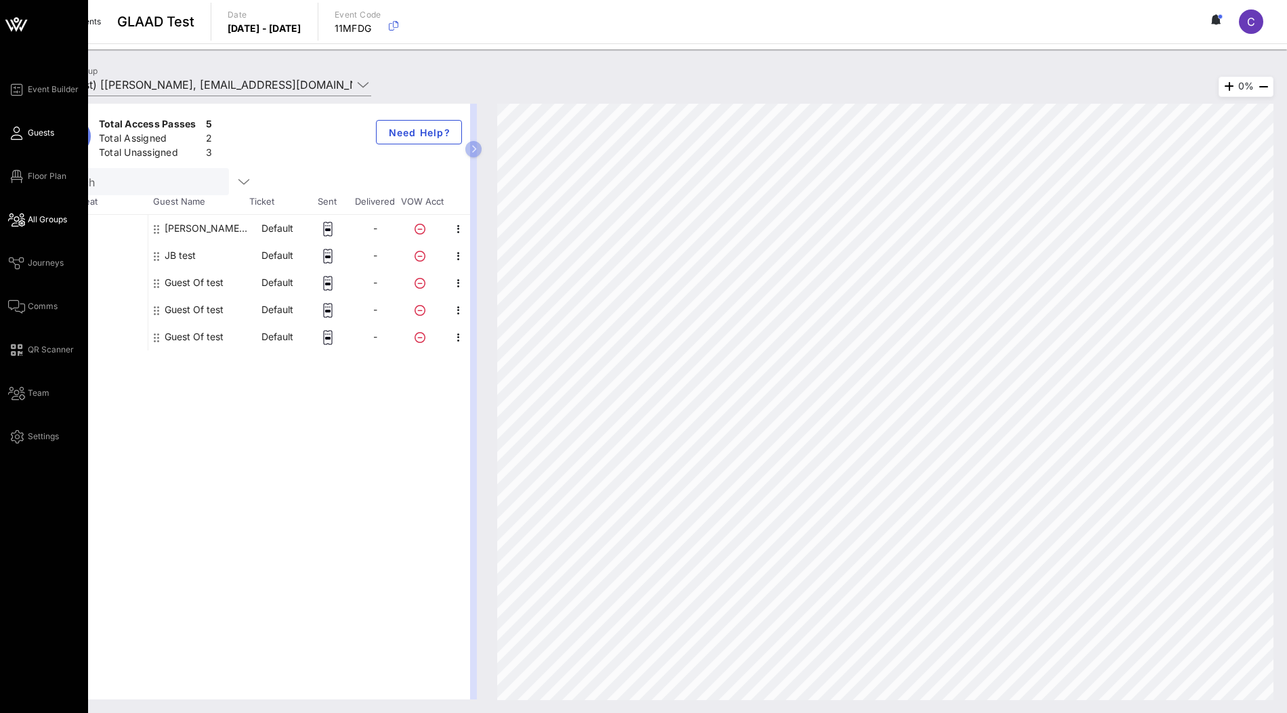
click at [40, 138] on span "Guests" at bounding box center [41, 133] width 26 height 12
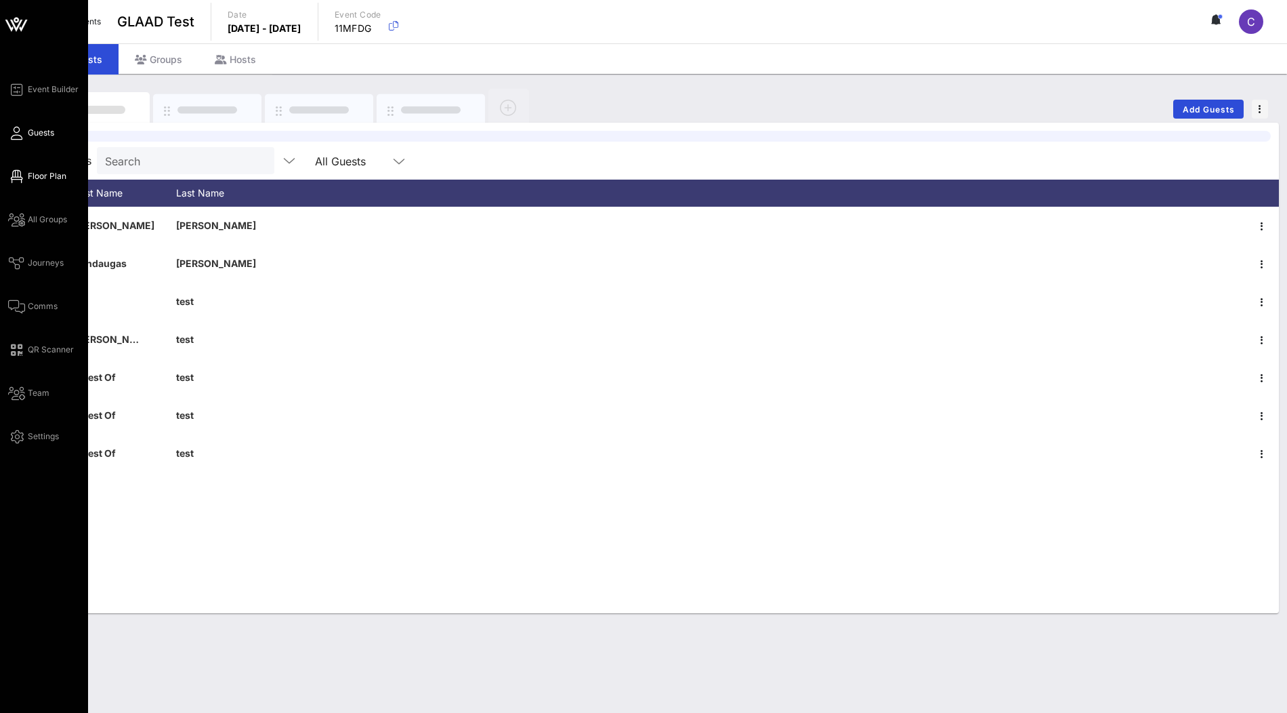
click at [40, 175] on span "Floor Plan" at bounding box center [47, 176] width 39 height 12
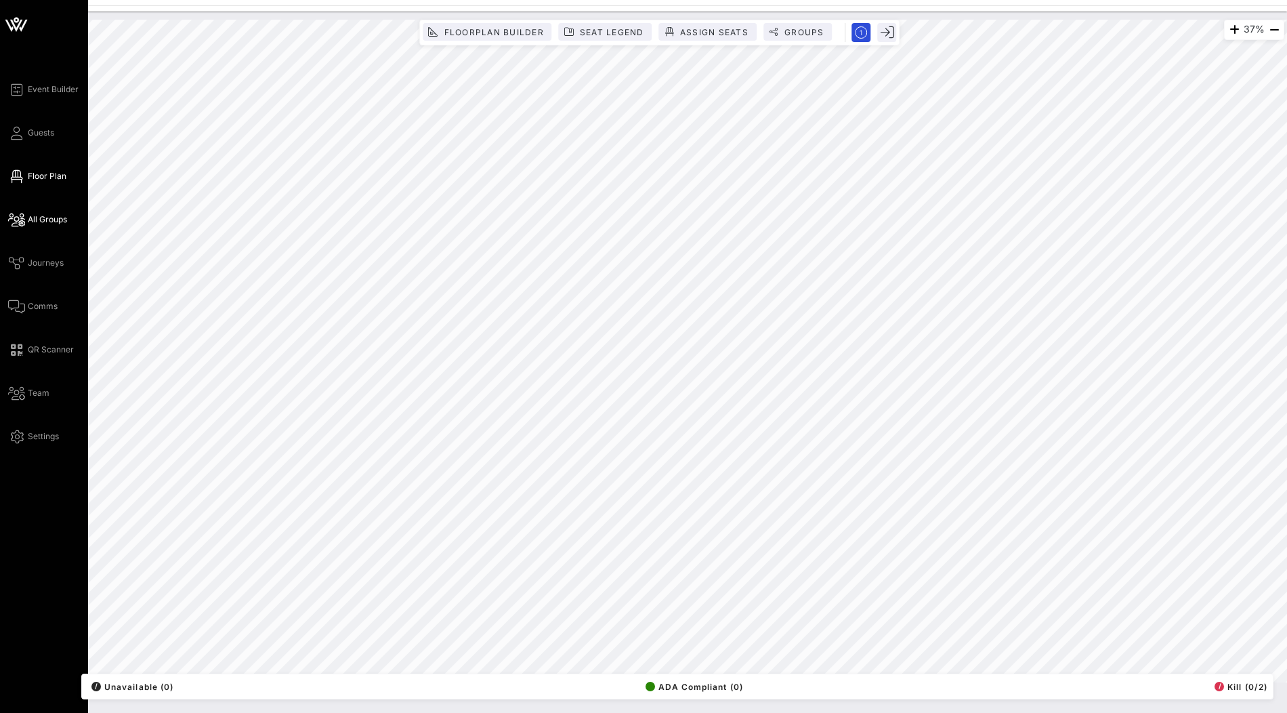
click at [33, 222] on span "All Groups" at bounding box center [47, 219] width 39 height 12
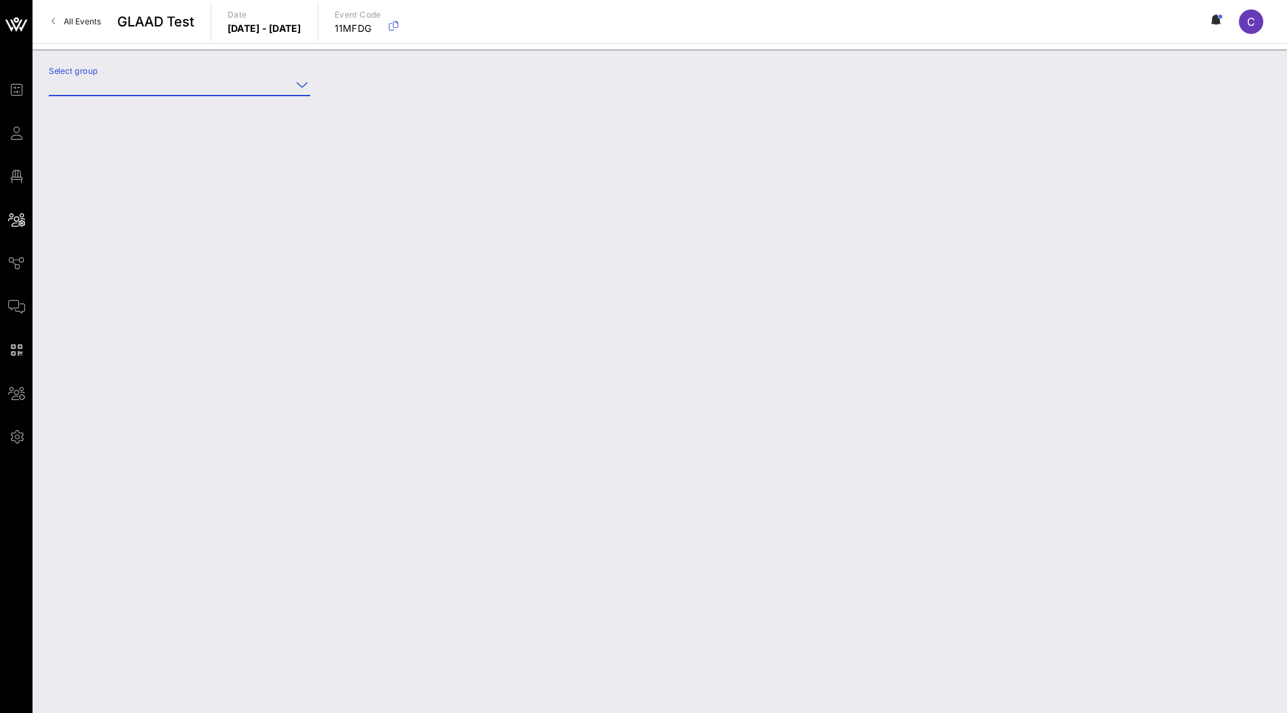
click at [280, 85] on input "Select group" at bounding box center [170, 85] width 243 height 22
click at [245, 106] on div "test (test) [[PERSON_NAME], [EMAIL_ADDRESS][DOMAIN_NAME]]" at bounding box center [230, 117] width 341 height 29
type input "test (test) [[PERSON_NAME], [EMAIL_ADDRESS][DOMAIN_NAME]]"
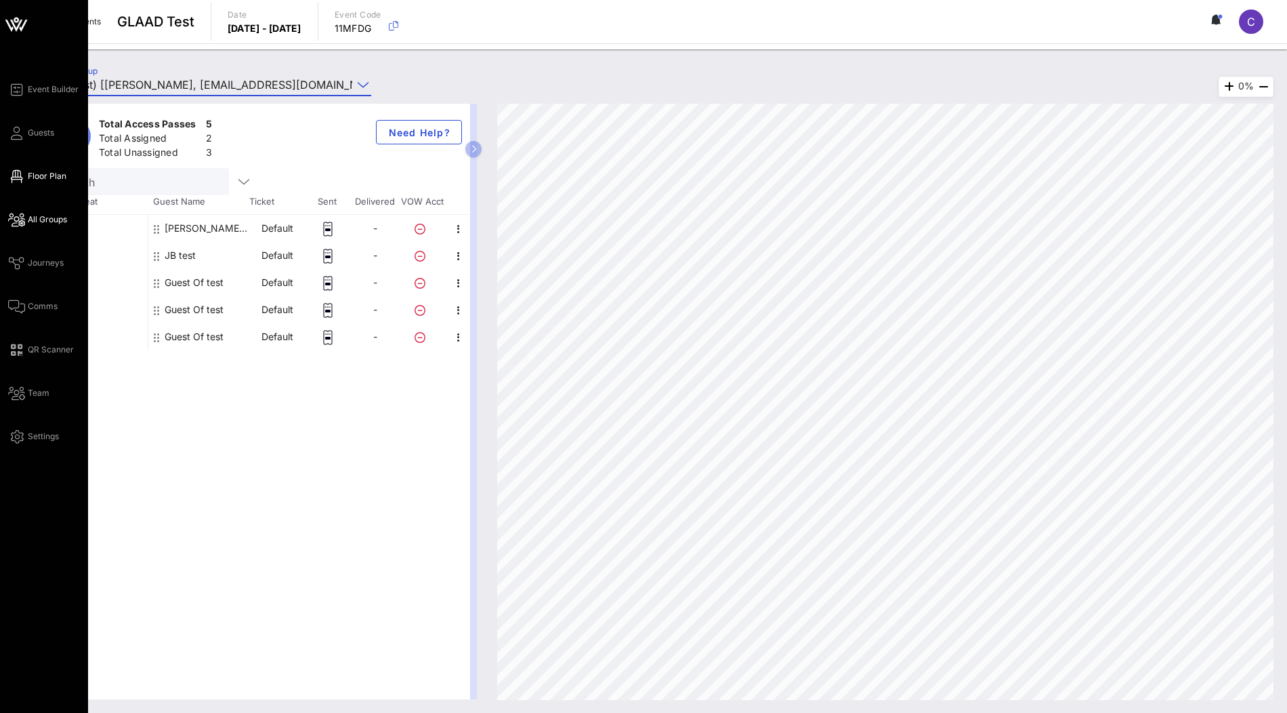
click at [43, 175] on span "Floor Plan" at bounding box center [47, 176] width 39 height 12
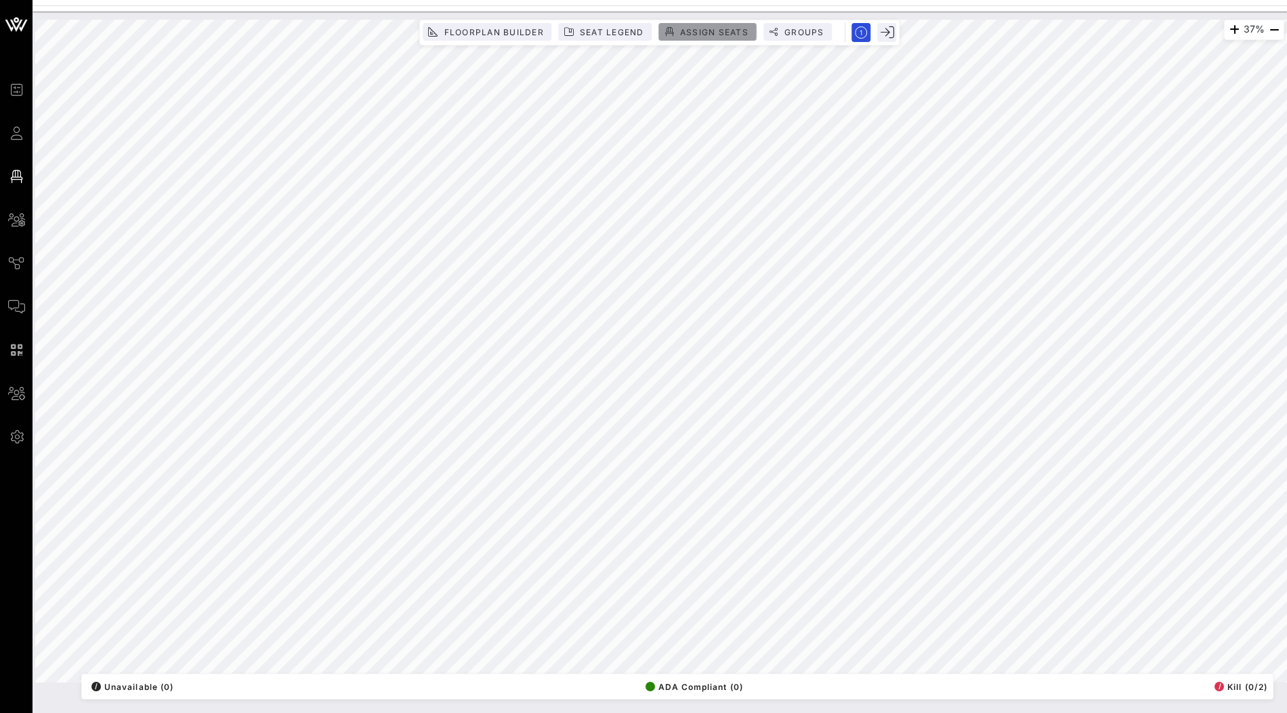
click at [707, 28] on span "Assign Seats" at bounding box center [713, 32] width 69 height 10
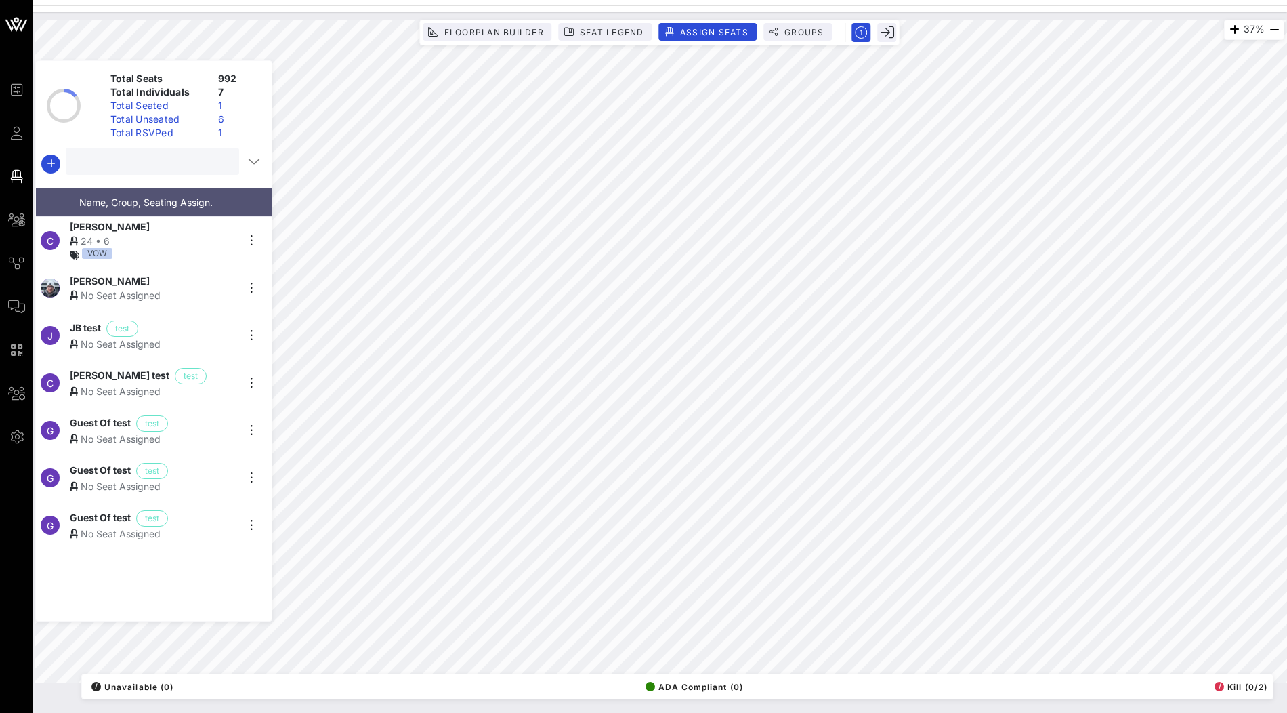
click at [184, 163] on input "text" at bounding box center [151, 161] width 154 height 18
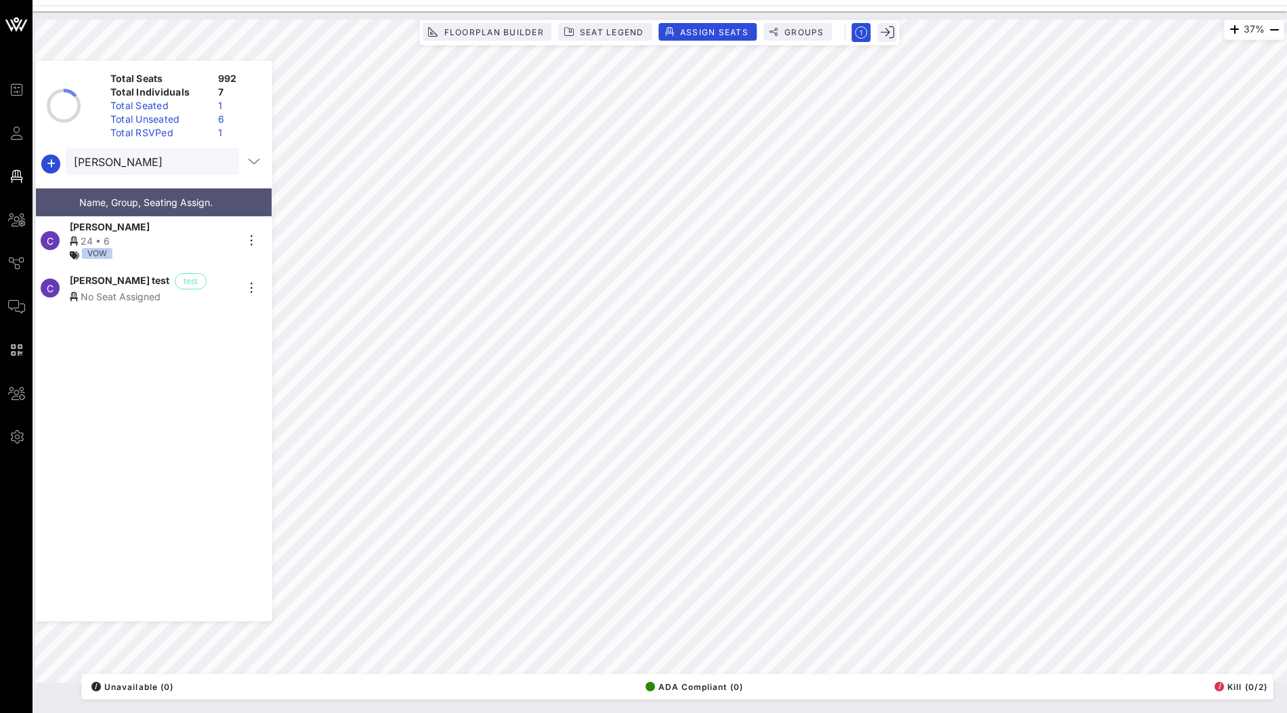
click at [190, 289] on div "No Seat Assigned" at bounding box center [153, 296] width 167 height 14
drag, startPoint x: 150, startPoint y: 160, endPoint x: 53, endPoint y: 160, distance: 96.9
click at [53, 160] on div "[PERSON_NAME]" at bounding box center [154, 164] width 236 height 33
type input "jb"
click at [172, 246] on div "No Seat Assigned" at bounding box center [153, 249] width 167 height 14
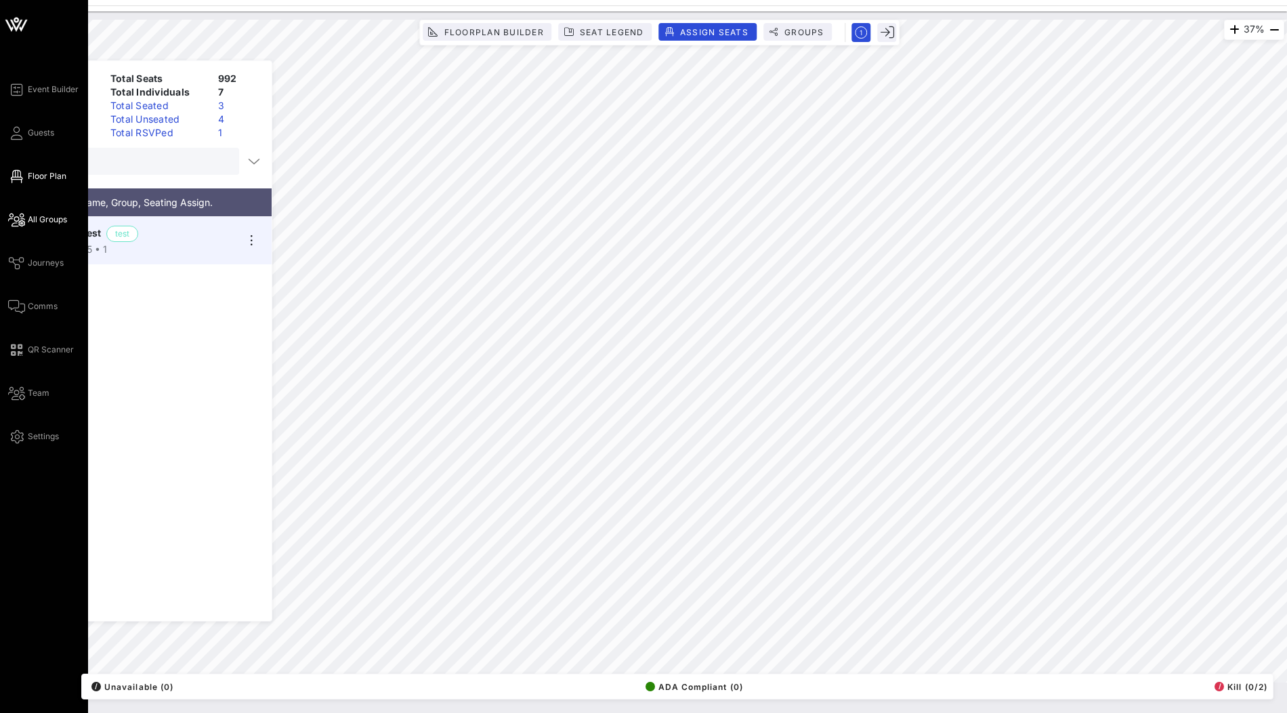
click at [43, 217] on span "All Groups" at bounding box center [47, 219] width 39 height 12
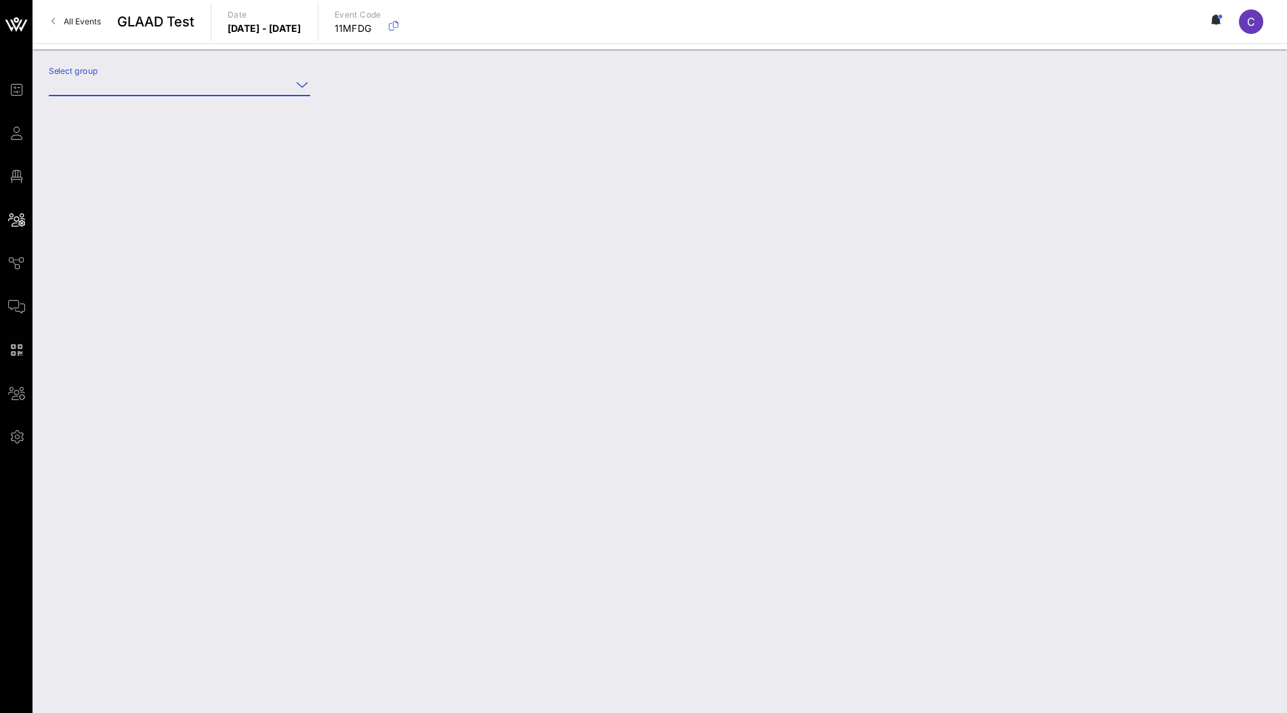
click at [259, 74] on input "Select group" at bounding box center [170, 85] width 243 height 22
click at [228, 108] on div "test (test) [[PERSON_NAME], [EMAIL_ADDRESS][DOMAIN_NAME]]" at bounding box center [230, 117] width 341 height 29
type input "test (test) [[PERSON_NAME], [EMAIL_ADDRESS][DOMAIN_NAME]]"
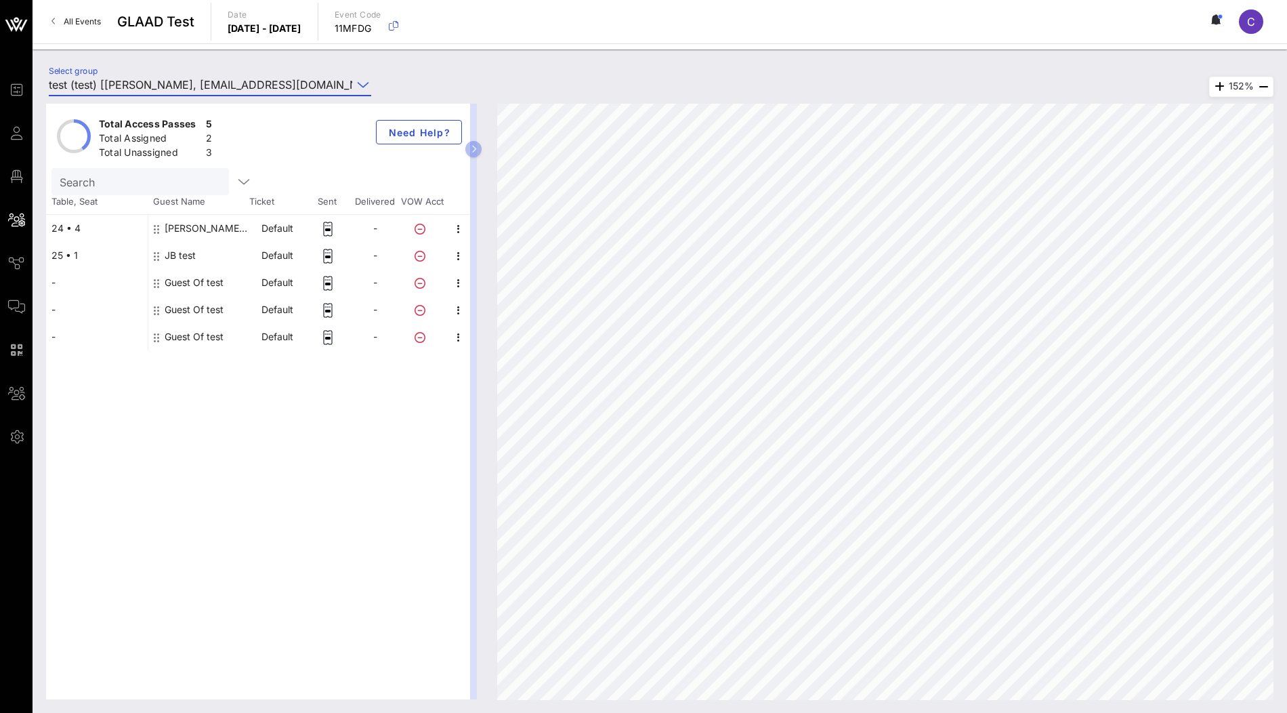
drag, startPoint x: 158, startPoint y: 252, endPoint x: 431, endPoint y: 1, distance: 370.6
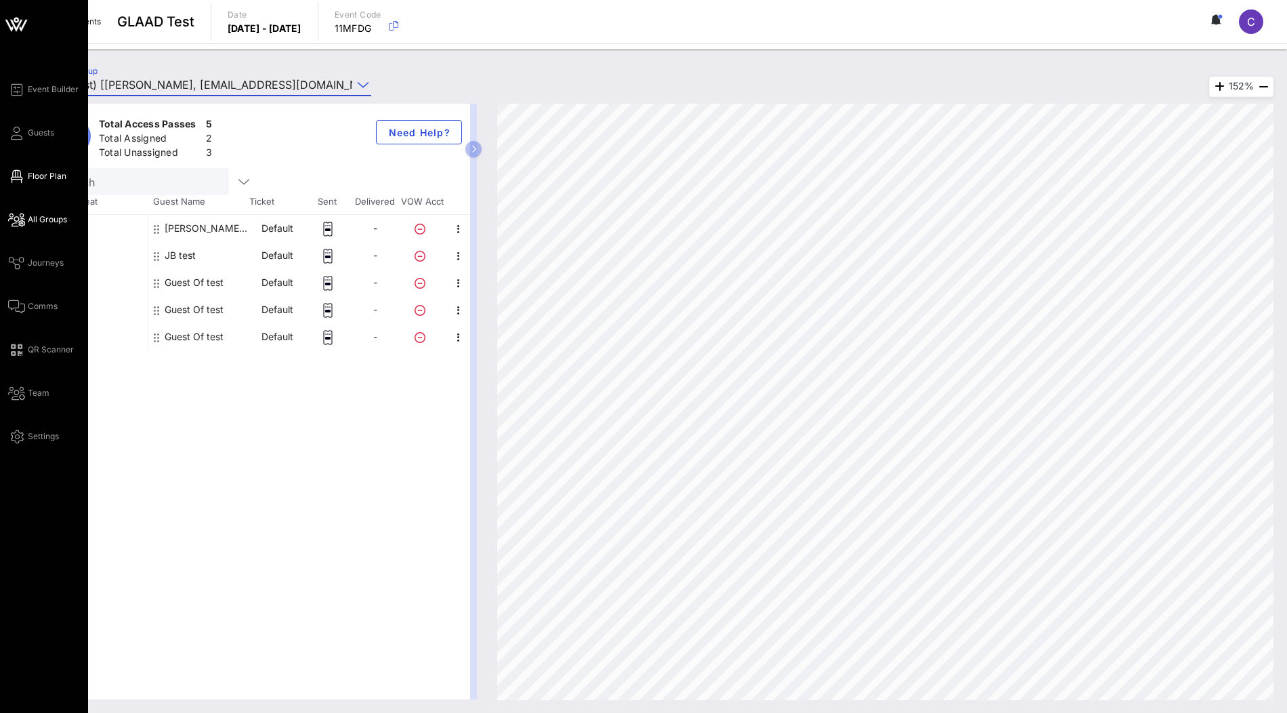
click at [34, 175] on span "Floor Plan" at bounding box center [47, 176] width 39 height 12
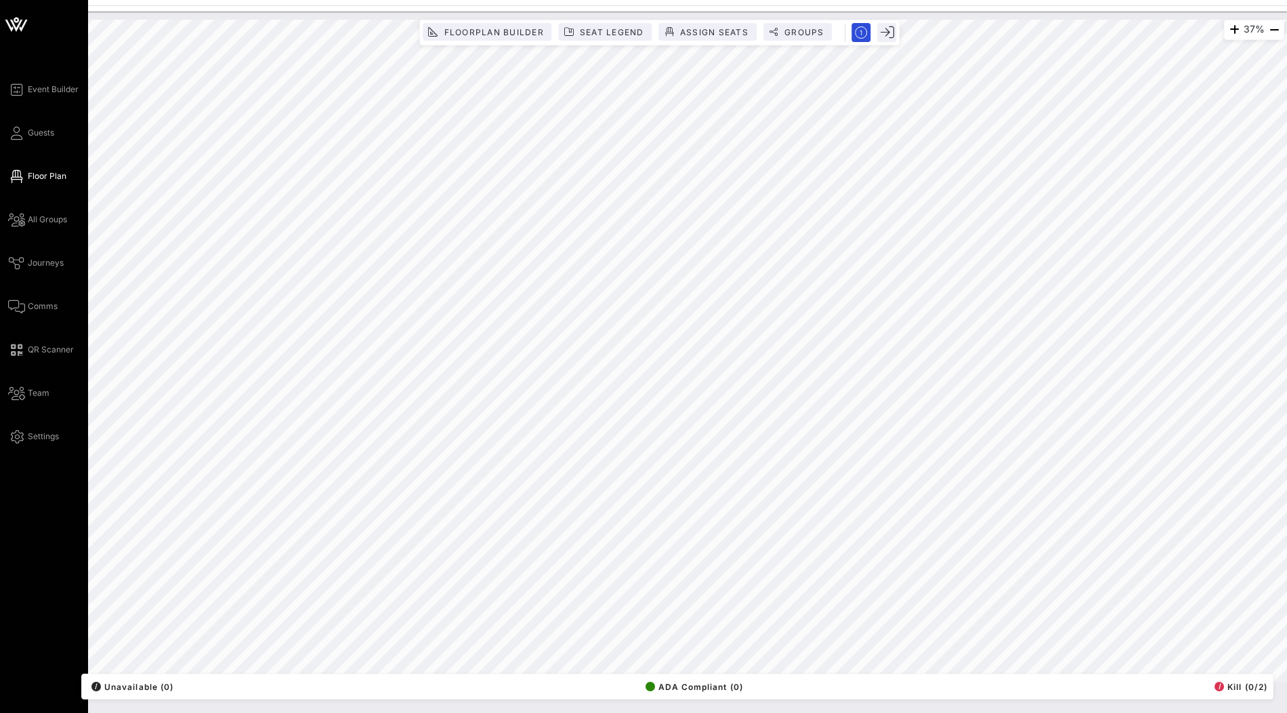
click at [9, 33] on icon at bounding box center [16, 24] width 33 height 33
